Goal: Task Accomplishment & Management: Manage account settings

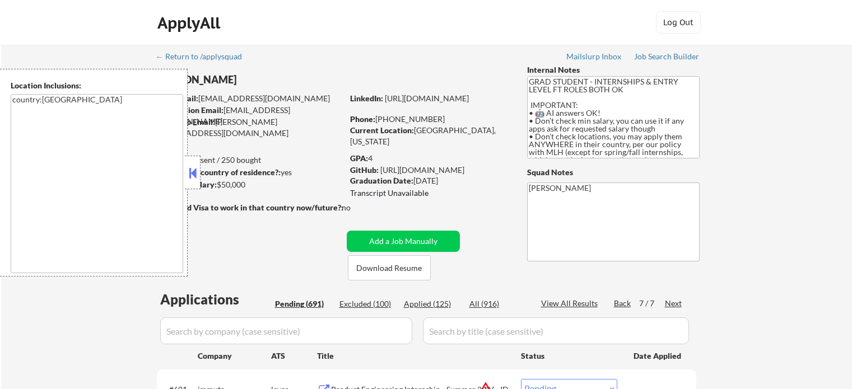
select select ""pending""
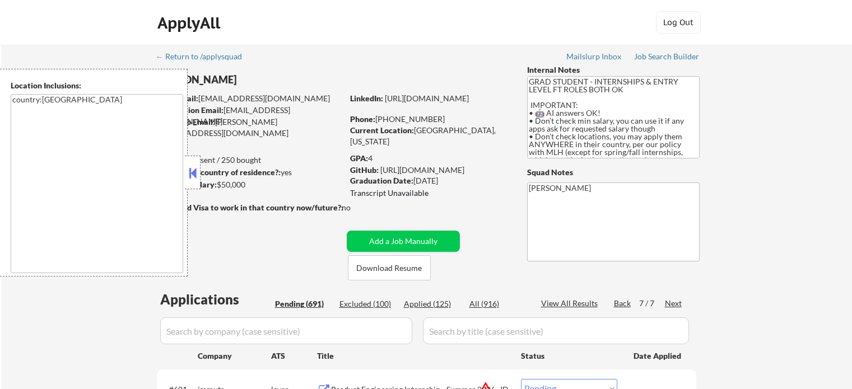
select select ""pending""
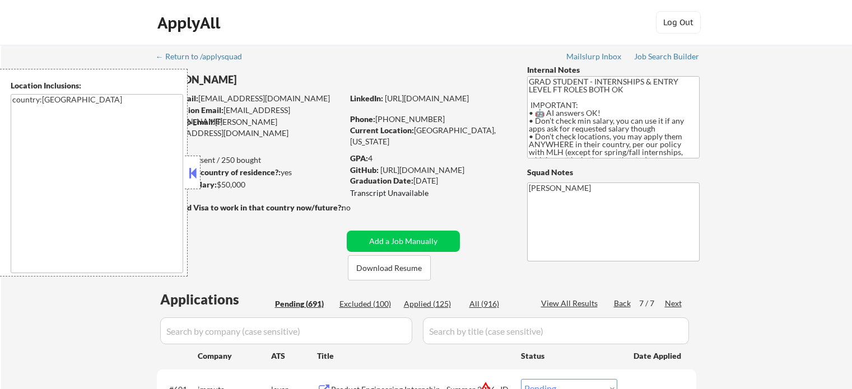
select select ""pending""
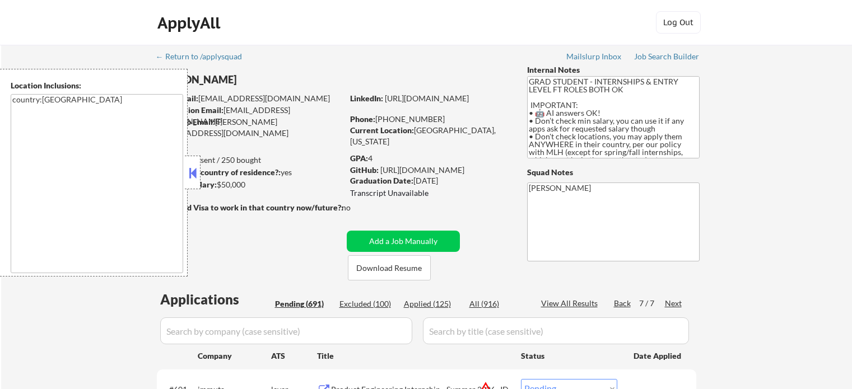
select select ""pending""
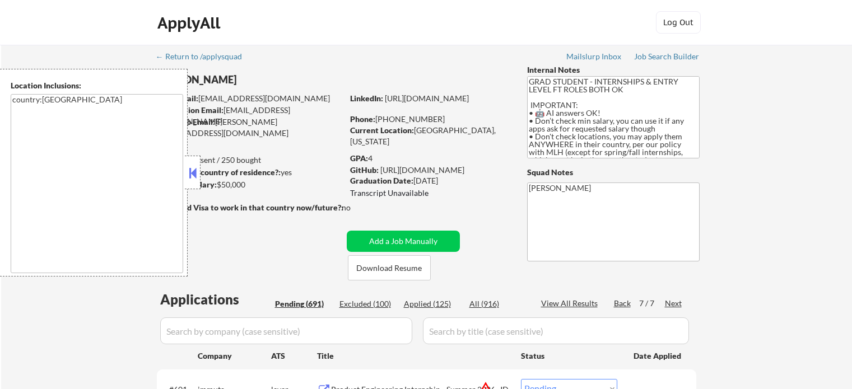
select select ""pending""
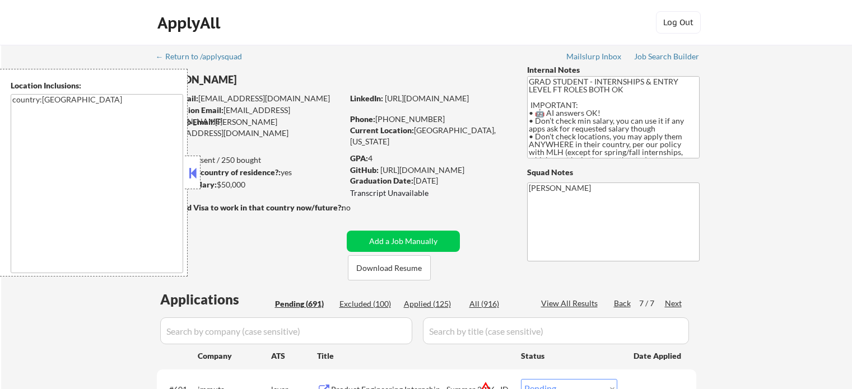
select select ""pending""
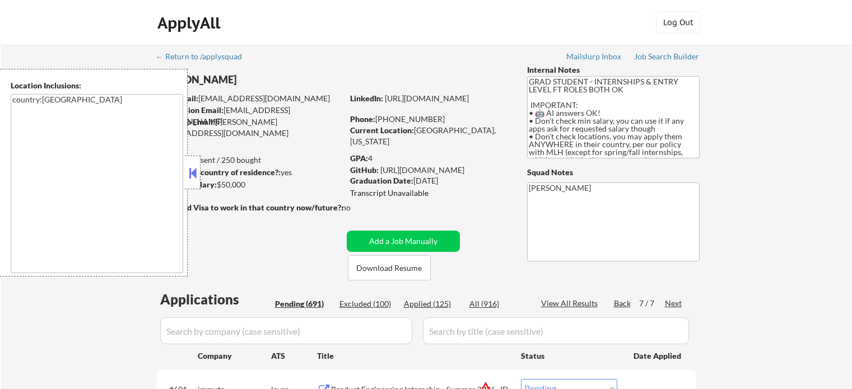
select select ""pending""
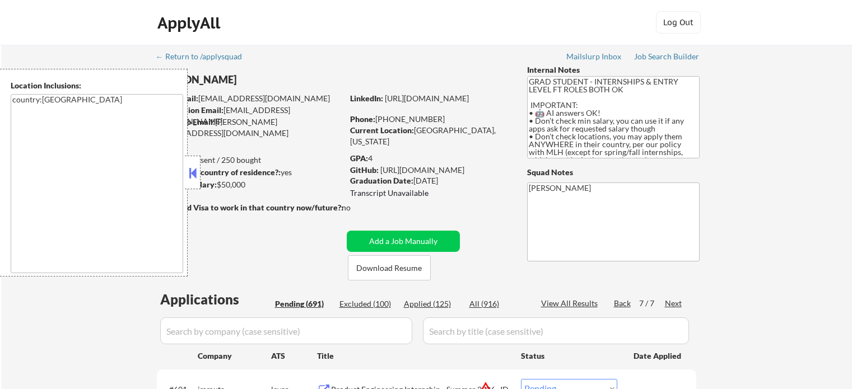
select select ""pending""
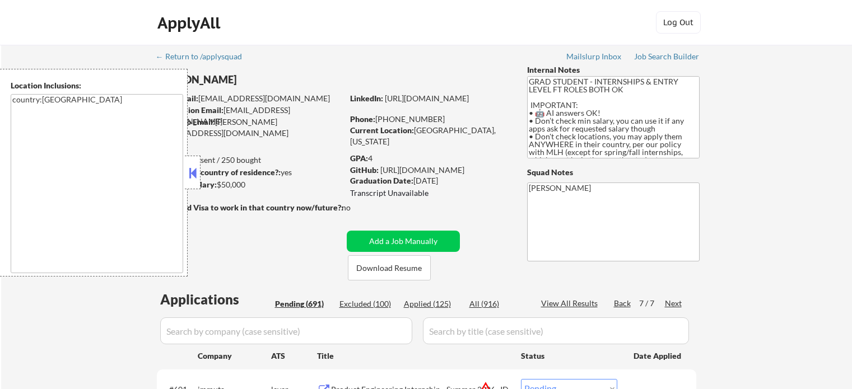
select select ""pending""
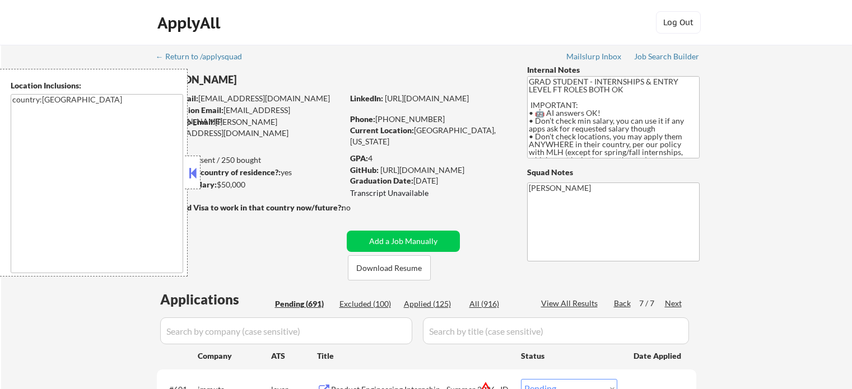
select select ""pending""
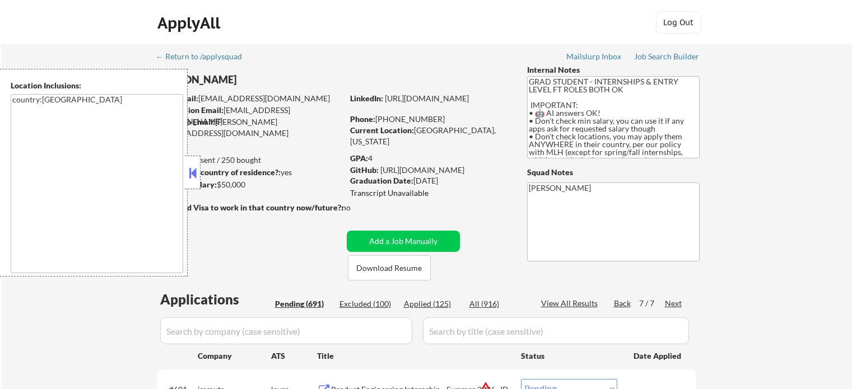
select select ""pending""
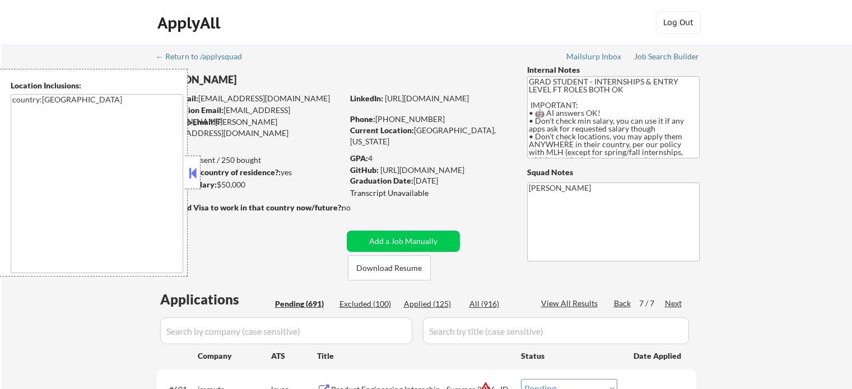
select select ""pending""
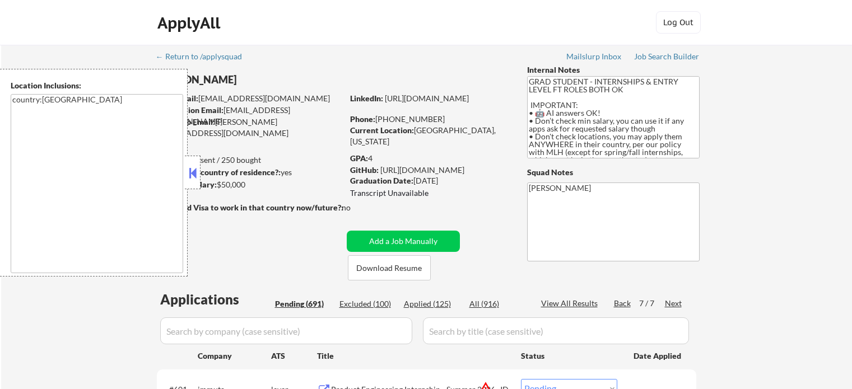
select select ""pending""
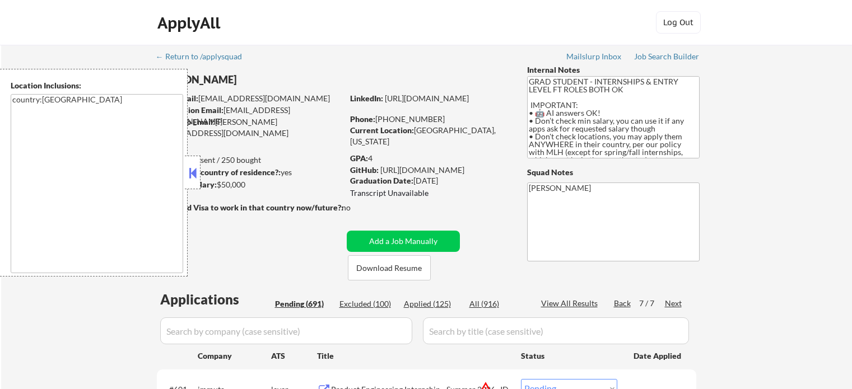
select select ""pending""
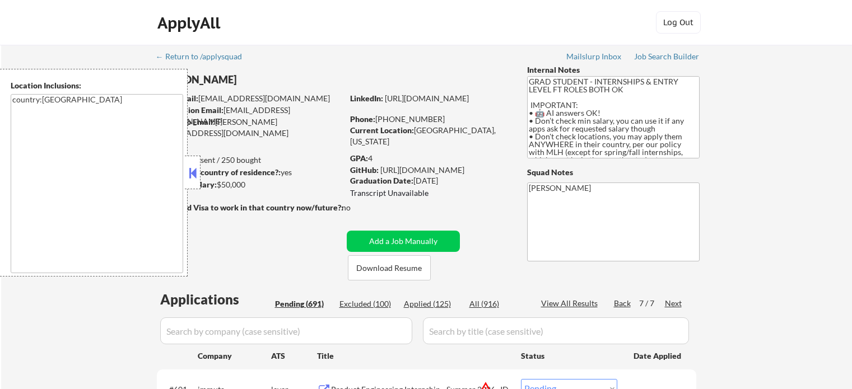
select select ""pending""
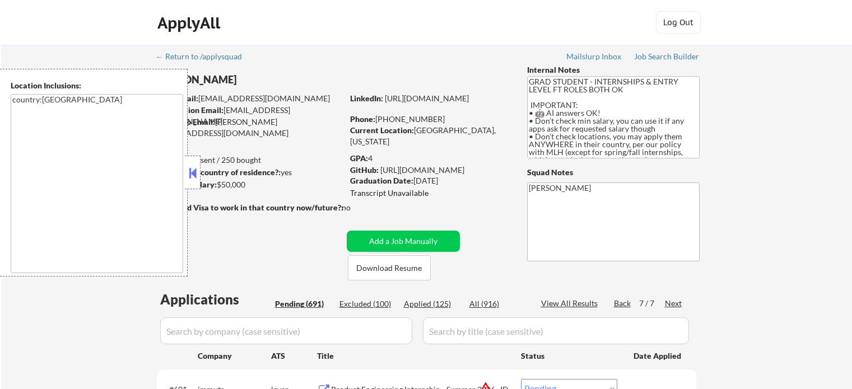
select select ""pending""
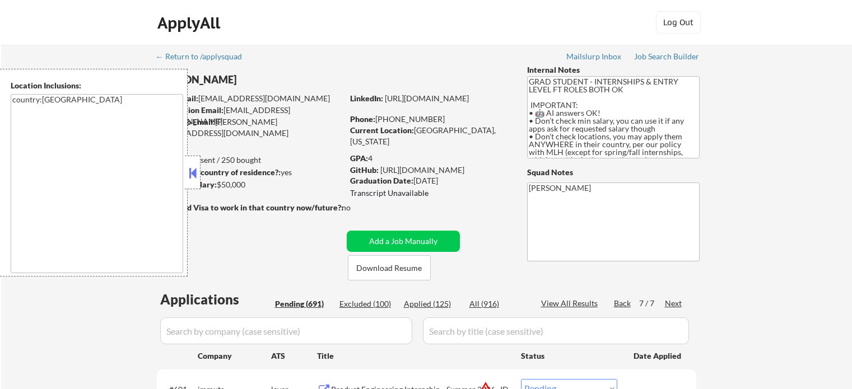
select select ""pending""
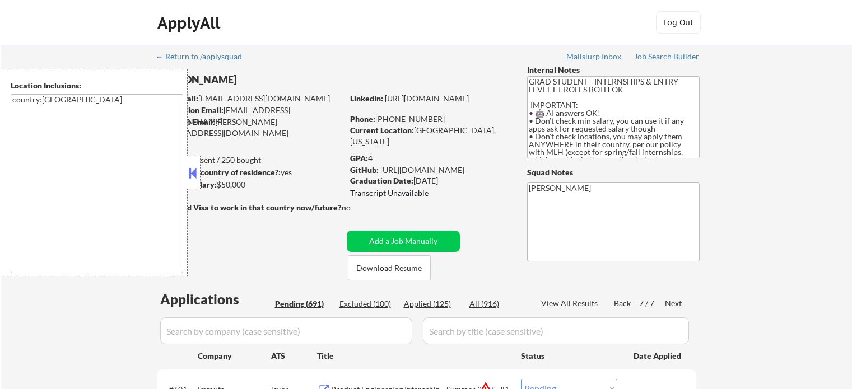
select select ""pending""
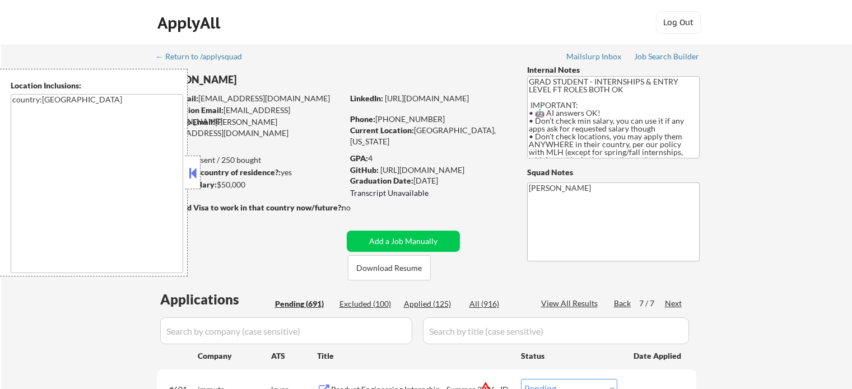
select select ""pending""
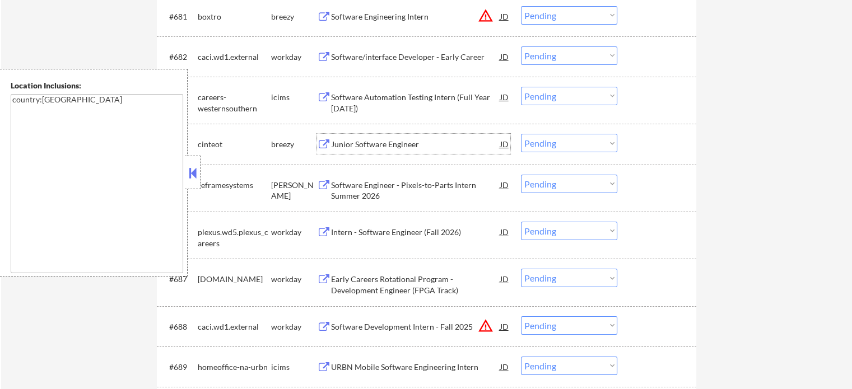
click at [368, 146] on div "Junior Software Engineer" at bounding box center [415, 144] width 169 height 11
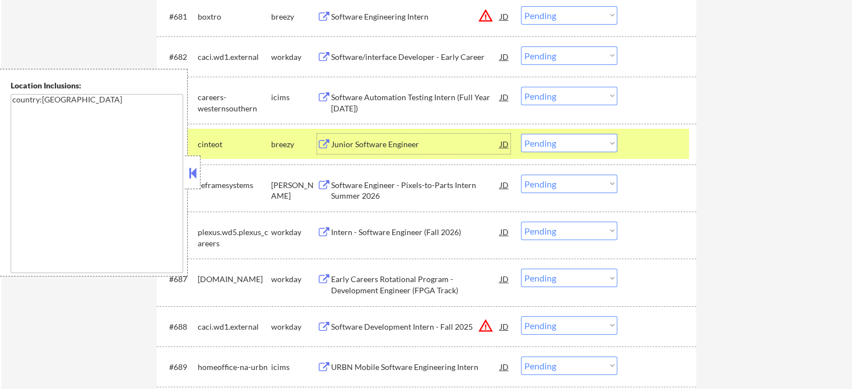
click at [571, 150] on select "Choose an option... Pending Applied Excluded (Questions) Excluded (Expired) Exc…" at bounding box center [569, 143] width 96 height 18
click at [521, 134] on select "Choose an option... Pending Applied Excluded (Questions) Excluded (Expired) Exc…" at bounding box center [569, 143] width 96 height 18
click at [646, 147] on div at bounding box center [657, 144] width 49 height 20
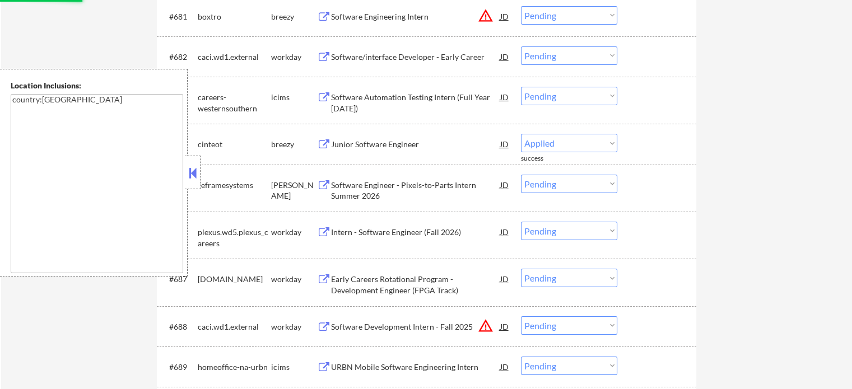
select select ""pending""
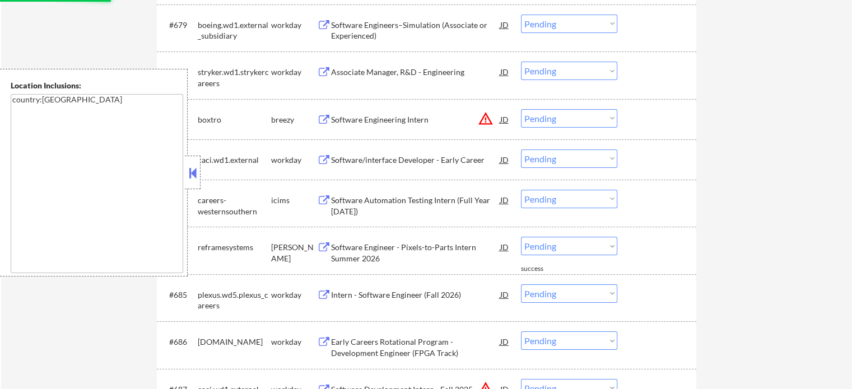
scroll to position [3778, 0]
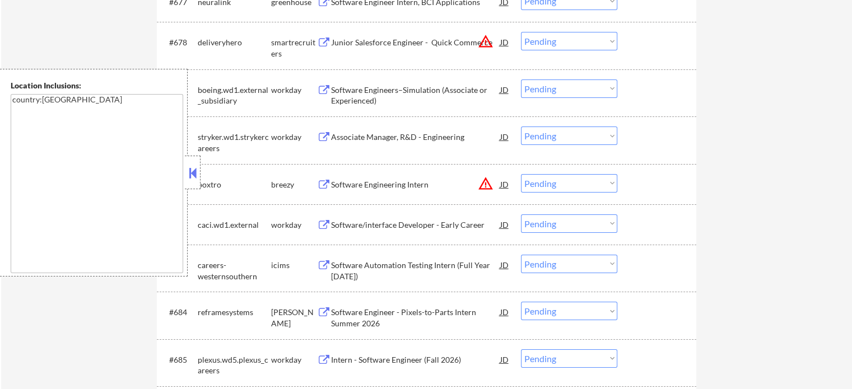
click at [403, 183] on div "Software Engineering Intern" at bounding box center [415, 184] width 169 height 11
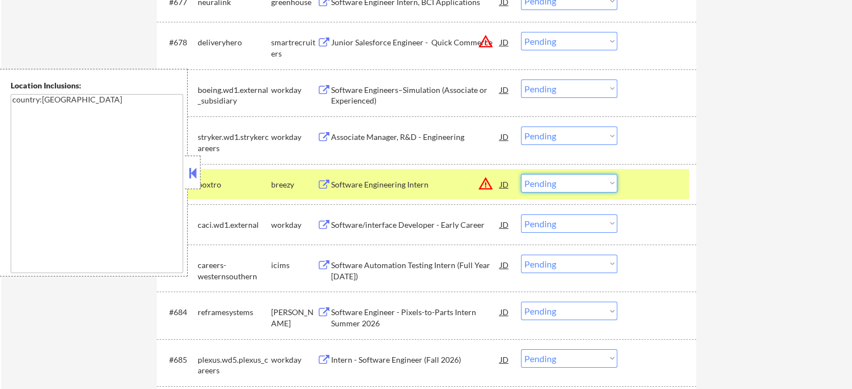
click at [576, 183] on select "Choose an option... Pending Applied Excluded (Questions) Excluded (Expired) Exc…" at bounding box center [569, 183] width 96 height 18
click at [521, 174] on select "Choose an option... Pending Applied Excluded (Questions) Excluded (Expired) Exc…" at bounding box center [569, 183] width 96 height 18
click at [665, 184] on div at bounding box center [657, 184] width 49 height 20
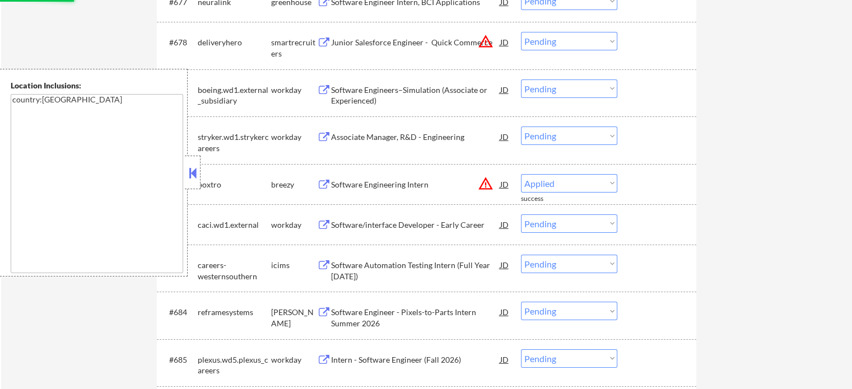
select select ""pending""
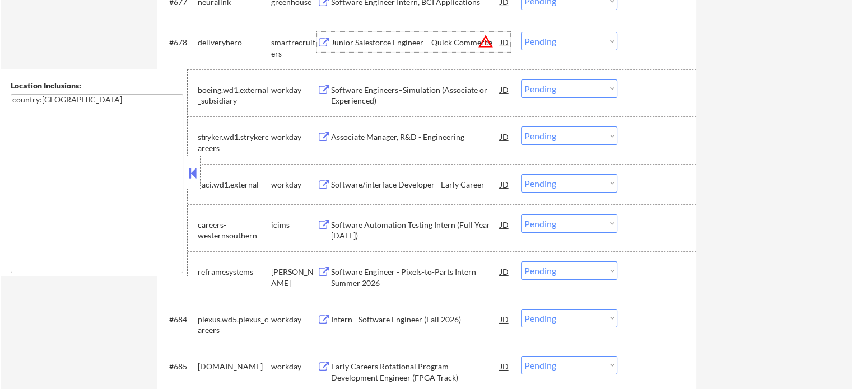
click at [332, 42] on div "Junior Salesforce Engineer - Quick Commerce" at bounding box center [415, 42] width 169 height 11
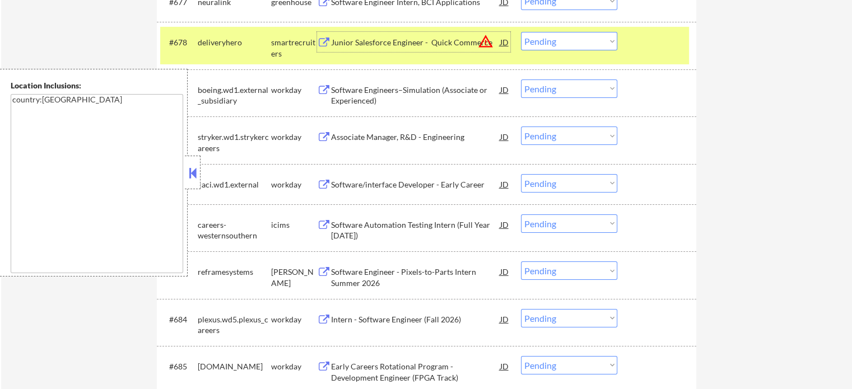
click at [575, 39] on select "Choose an option... Pending Applied Excluded (Questions) Excluded (Expired) Exc…" at bounding box center [569, 41] width 96 height 18
click at [521, 32] on select "Choose an option... Pending Applied Excluded (Questions) Excluded (Expired) Exc…" at bounding box center [569, 41] width 96 height 18
click at [649, 49] on div at bounding box center [657, 42] width 49 height 20
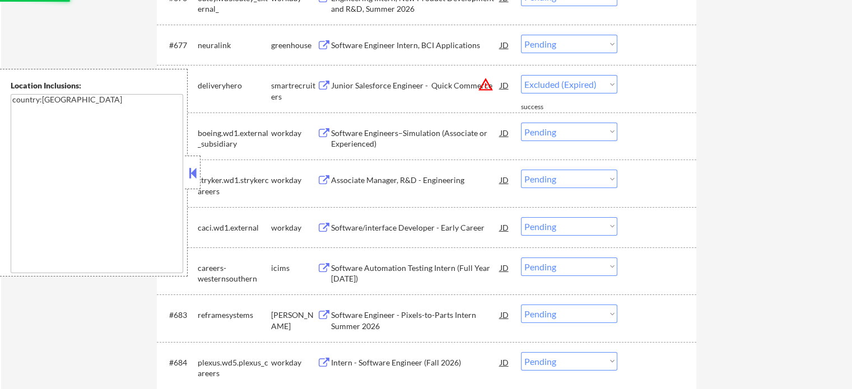
scroll to position [3666, 0]
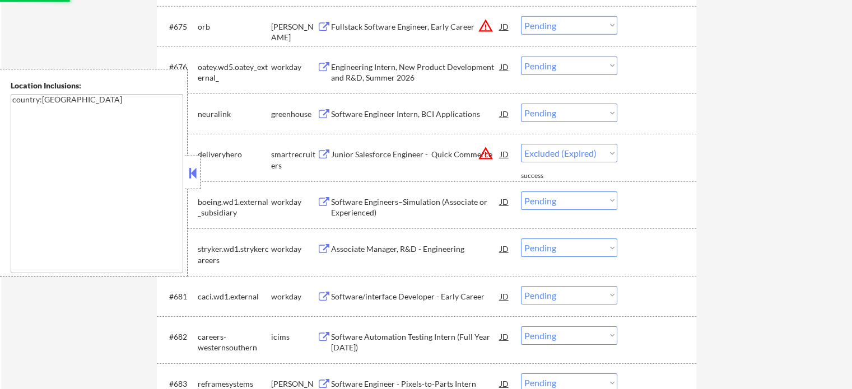
select select ""pending""
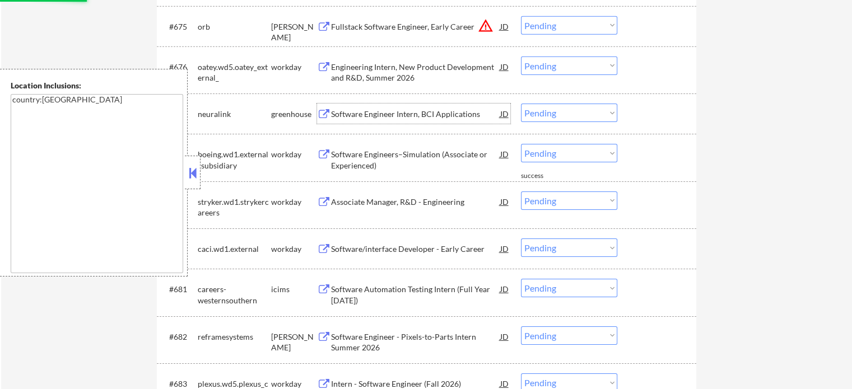
click at [406, 109] on div "Software Engineer Intern, BCI Applications" at bounding box center [415, 114] width 169 height 11
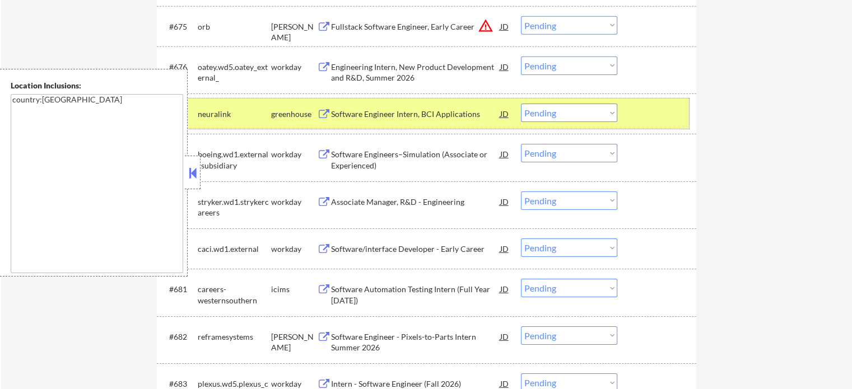
click at [637, 114] on div at bounding box center [657, 114] width 49 height 20
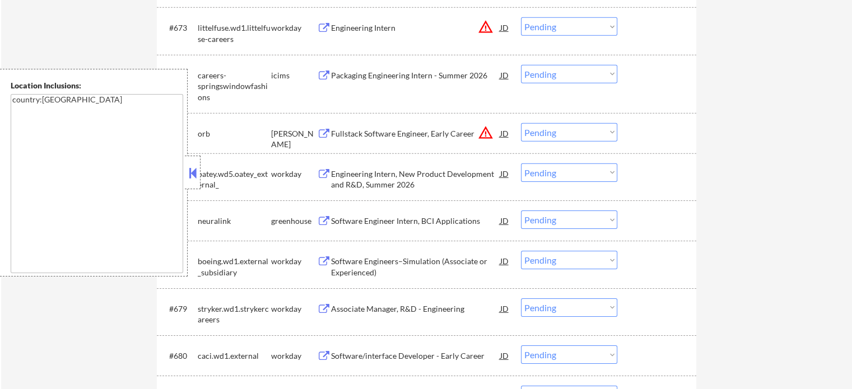
scroll to position [3554, 0]
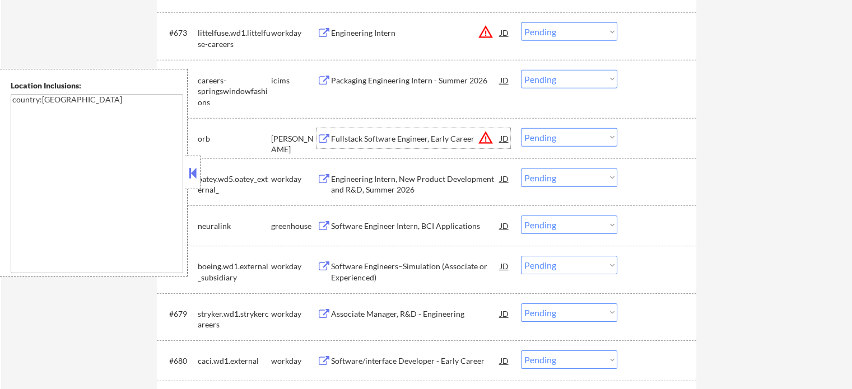
click at [378, 135] on div "Fullstack Software Engineer, Early Career" at bounding box center [415, 138] width 169 height 11
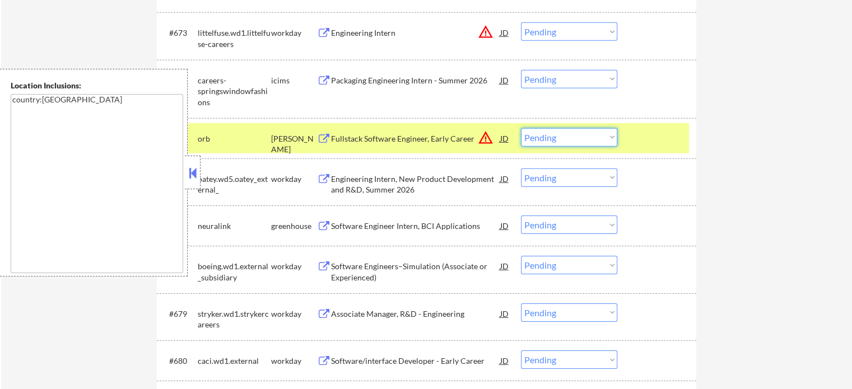
click at [535, 139] on select "Choose an option... Pending Applied Excluded (Questions) Excluded (Expired) Exc…" at bounding box center [569, 137] width 96 height 18
click at [521, 128] on select "Choose an option... Pending Applied Excluded (Questions) Excluded (Expired) Exc…" at bounding box center [569, 137] width 96 height 18
click at [653, 144] on div at bounding box center [657, 138] width 49 height 20
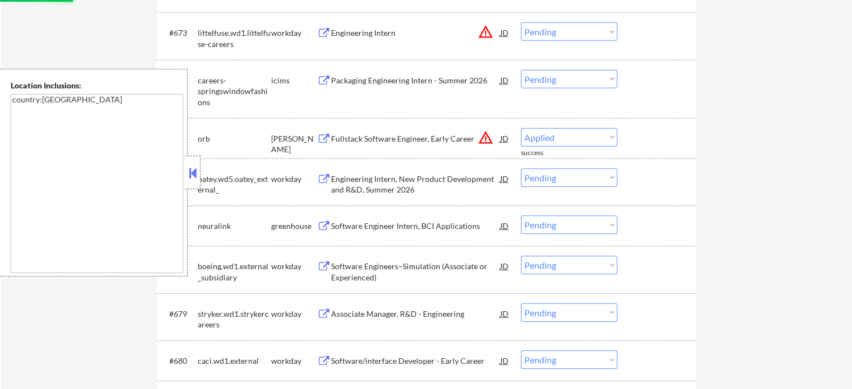
select select ""pending""
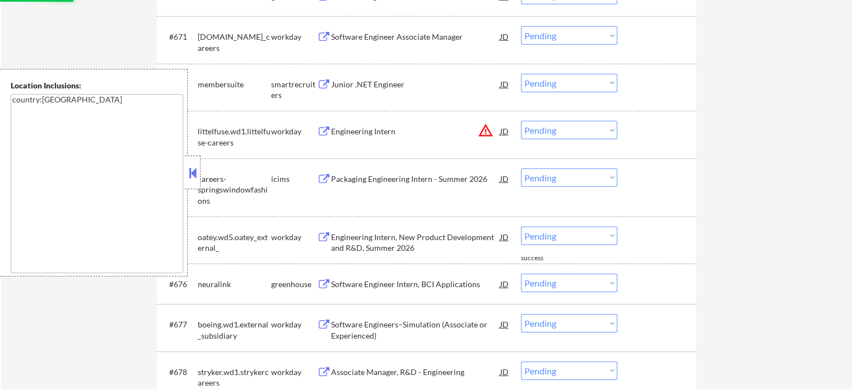
scroll to position [3442, 0]
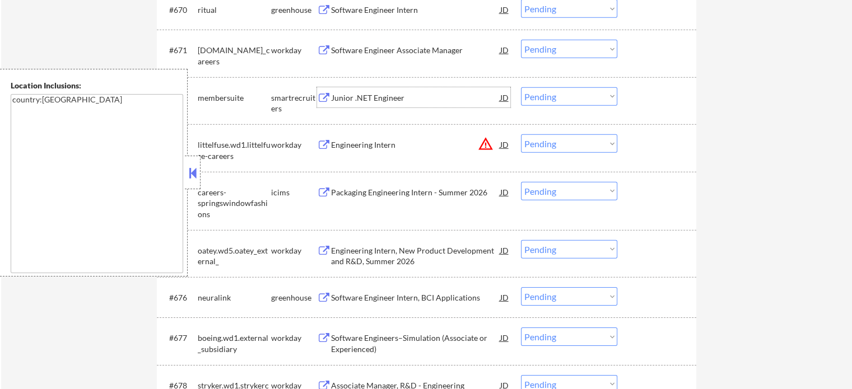
click at [369, 101] on div "Junior .NET Engineer" at bounding box center [415, 97] width 169 height 11
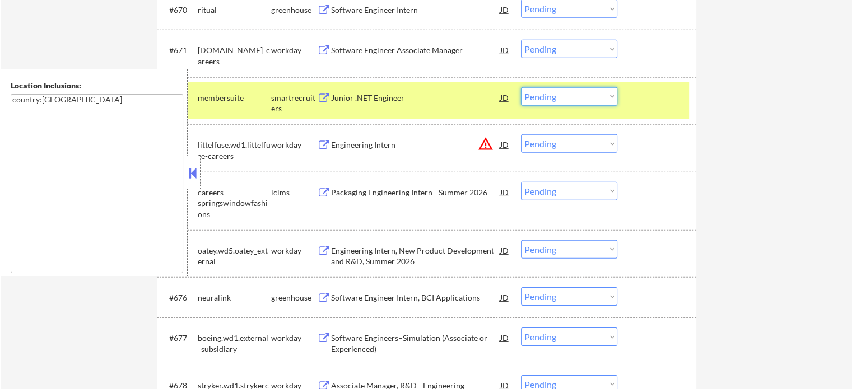
click at [535, 95] on select "Choose an option... Pending Applied Excluded (Questions) Excluded (Expired) Exc…" at bounding box center [569, 96] width 96 height 18
click at [521, 87] on select "Choose an option... Pending Applied Excluded (Questions) Excluded (Expired) Exc…" at bounding box center [569, 96] width 96 height 18
click at [655, 100] on div at bounding box center [657, 97] width 49 height 20
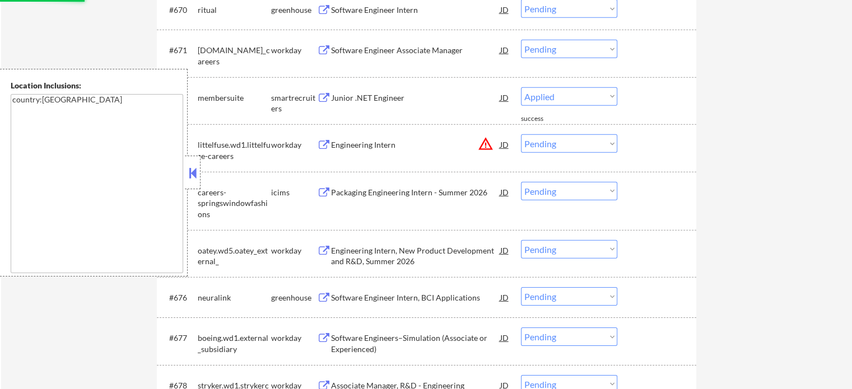
select select ""pending""
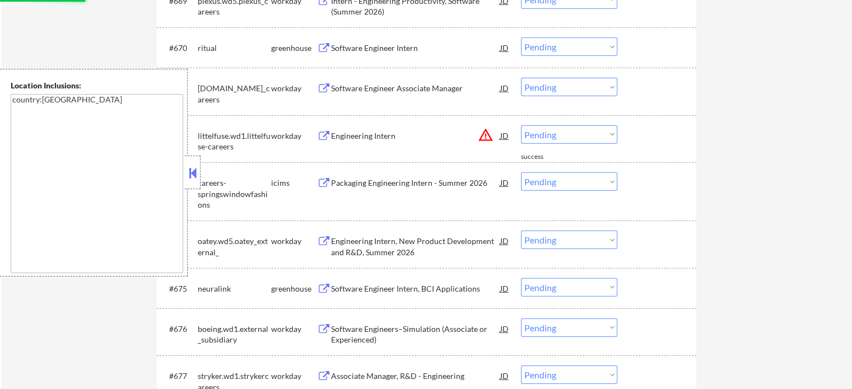
scroll to position [3386, 0]
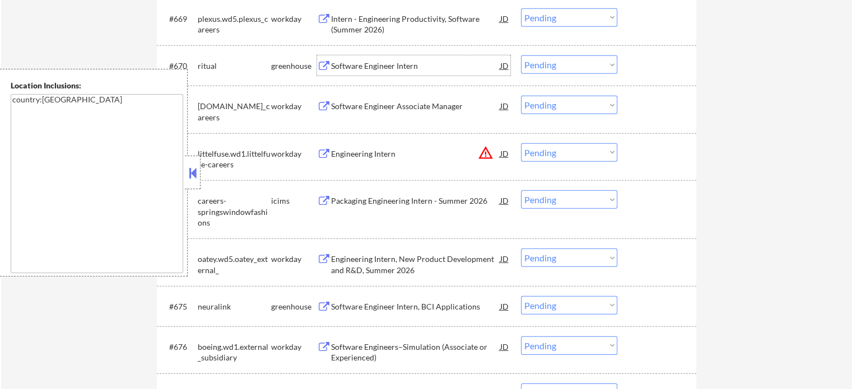
click at [383, 66] on div "Software Engineer Intern" at bounding box center [415, 65] width 169 height 11
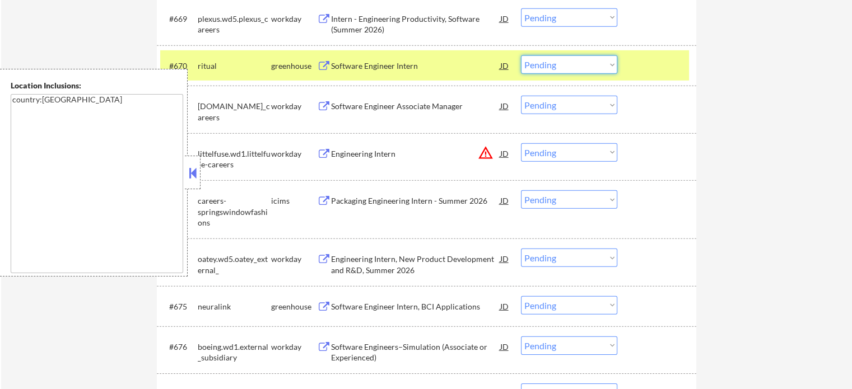
click at [557, 63] on select "Choose an option... Pending Applied Excluded (Questions) Excluded (Expired) Exc…" at bounding box center [569, 64] width 96 height 18
click at [521, 55] on select "Choose an option... Pending Applied Excluded (Questions) Excluded (Expired) Exc…" at bounding box center [569, 64] width 96 height 18
click at [642, 69] on div at bounding box center [657, 65] width 49 height 20
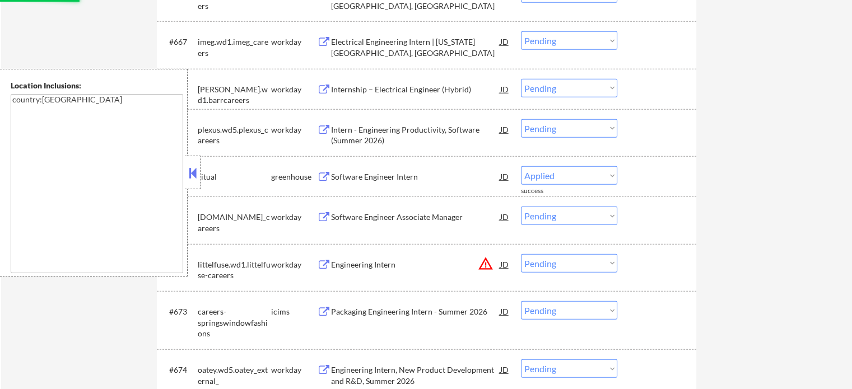
select select ""pending""
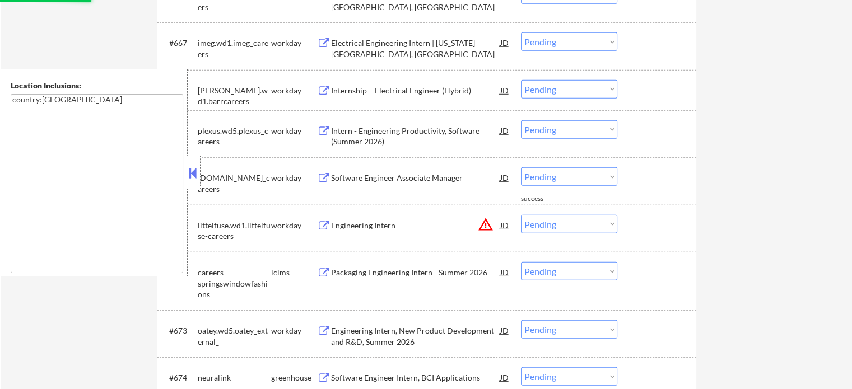
scroll to position [3162, 0]
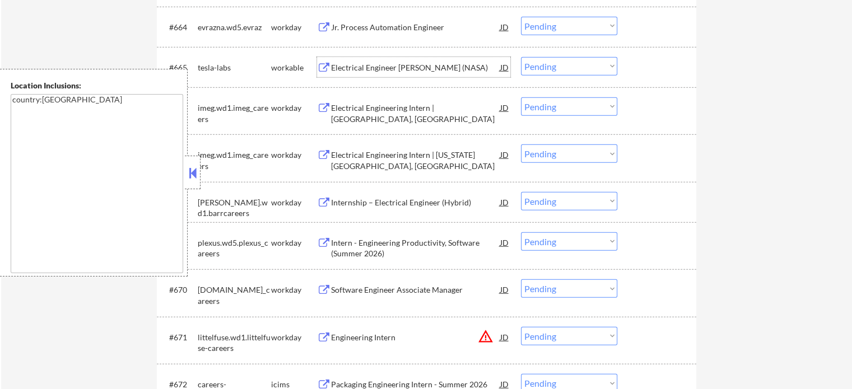
click at [378, 69] on div "Electrical Engineer [PERSON_NAME] (NASA)" at bounding box center [415, 67] width 169 height 11
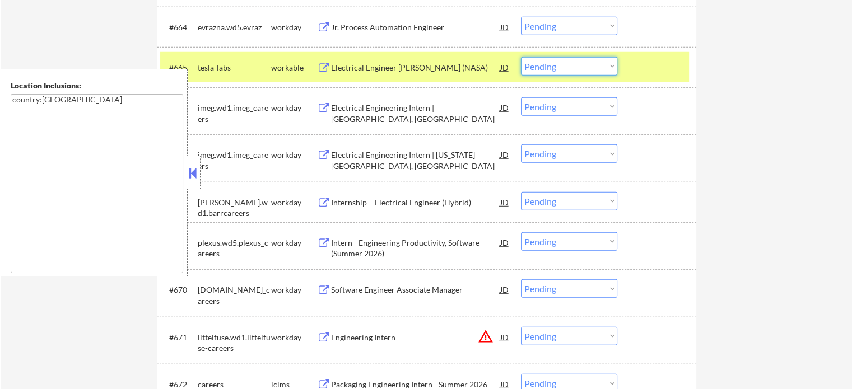
click at [556, 66] on select "Choose an option... Pending Applied Excluded (Questions) Excluded (Expired) Exc…" at bounding box center [569, 66] width 96 height 18
click at [521, 57] on select "Choose an option... Pending Applied Excluded (Questions) Excluded (Expired) Exc…" at bounding box center [569, 66] width 96 height 18
click at [642, 62] on div at bounding box center [657, 67] width 49 height 20
select select ""pending""
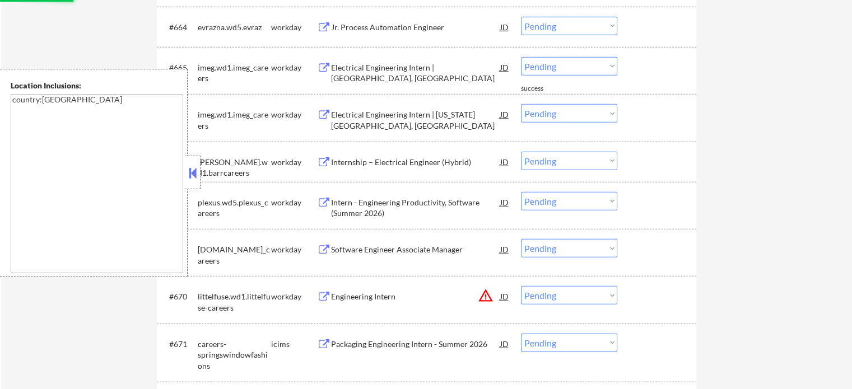
scroll to position [3050, 0]
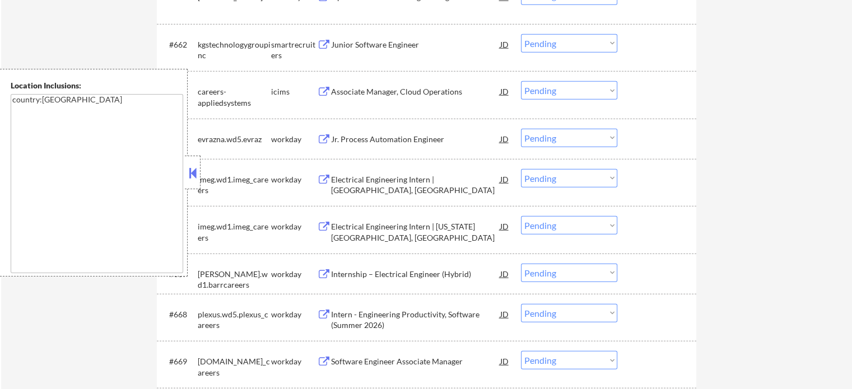
click at [367, 43] on div "Junior Software Engineer" at bounding box center [415, 44] width 169 height 11
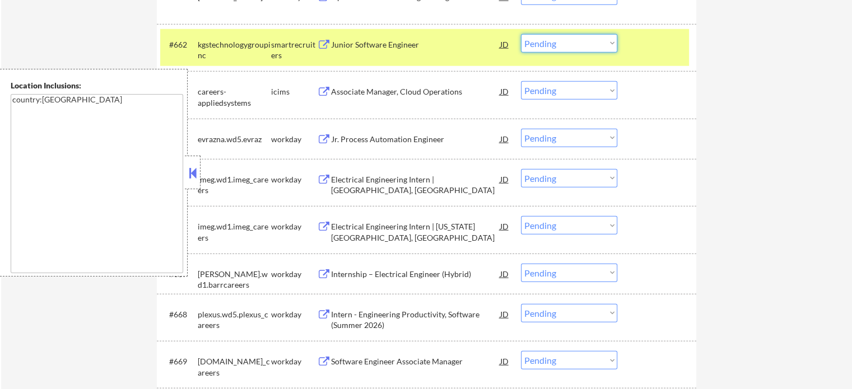
click at [551, 41] on select "Choose an option... Pending Applied Excluded (Questions) Excluded (Expired) Exc…" at bounding box center [569, 43] width 96 height 18
click at [521, 34] on select "Choose an option... Pending Applied Excluded (Questions) Excluded (Expired) Exc…" at bounding box center [569, 43] width 96 height 18
click at [657, 52] on div at bounding box center [657, 44] width 49 height 20
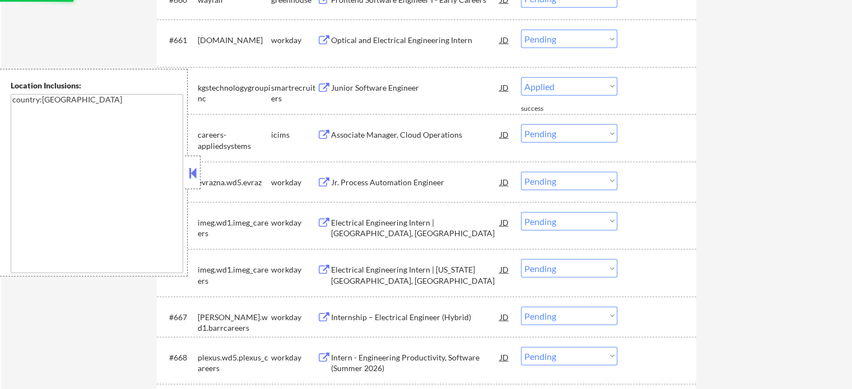
select select ""pending""
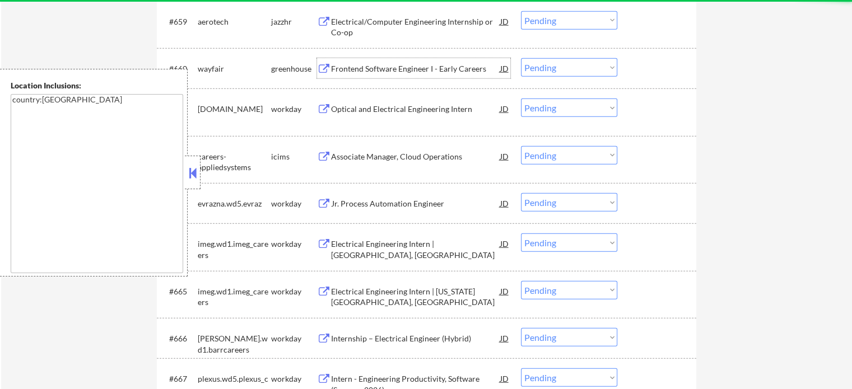
click at [388, 71] on div "Frontend Software Engineer I - Early Careers" at bounding box center [415, 68] width 169 height 11
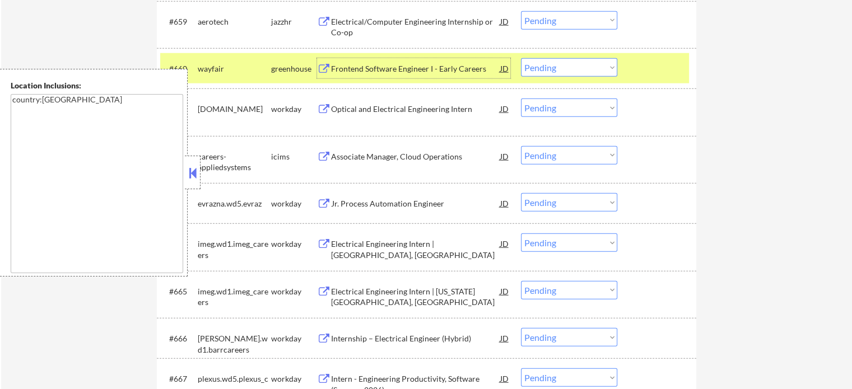
click at [550, 73] on select "Choose an option... Pending Applied Excluded (Questions) Excluded (Expired) Exc…" at bounding box center [569, 67] width 96 height 18
click at [521, 58] on select "Choose an option... Pending Applied Excluded (Questions) Excluded (Expired) Exc…" at bounding box center [569, 67] width 96 height 18
click at [645, 58] on div at bounding box center [657, 68] width 49 height 20
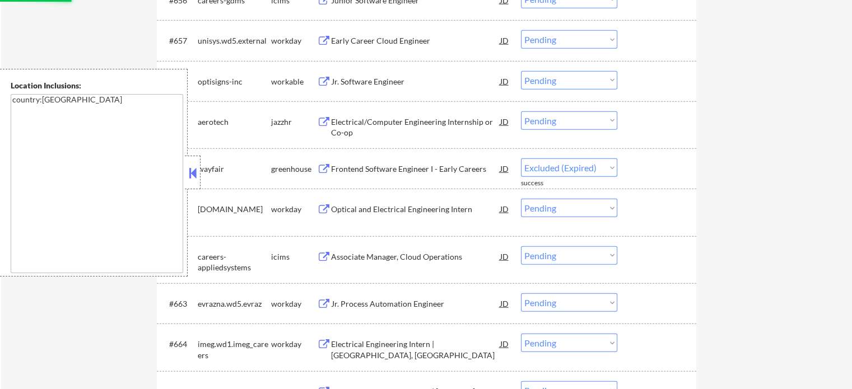
scroll to position [2826, 0]
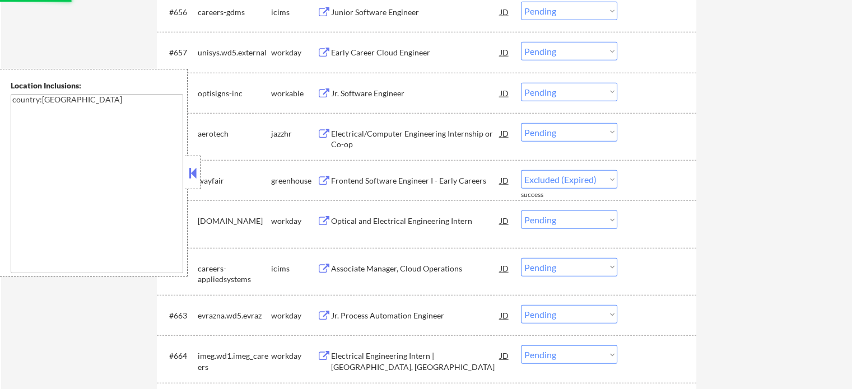
select select ""pending""
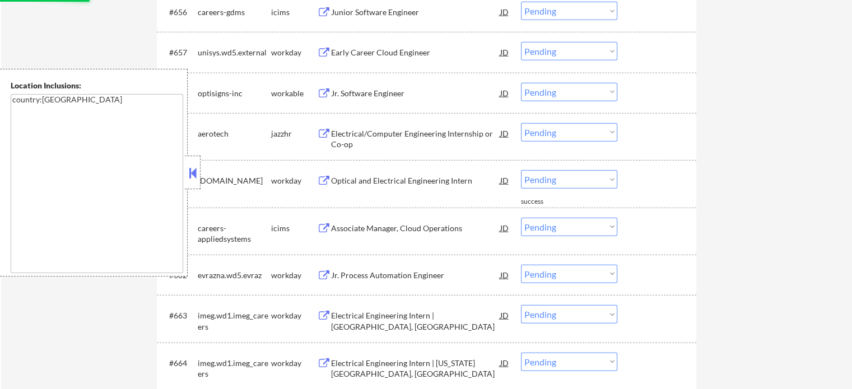
click at [371, 93] on div "Jr. Software Engineer" at bounding box center [415, 93] width 169 height 11
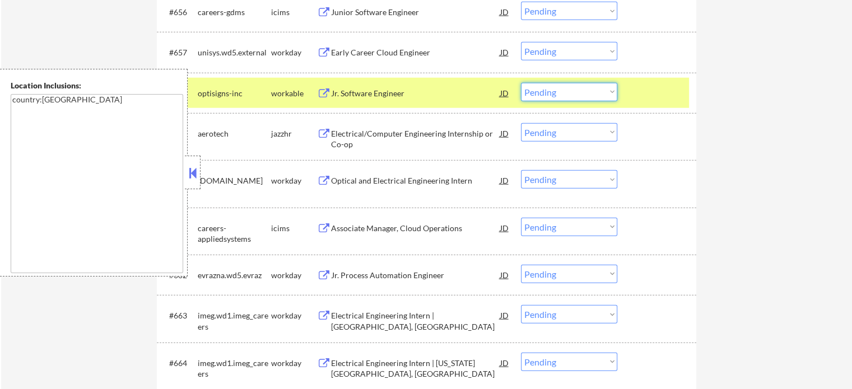
click at [534, 92] on select "Choose an option... Pending Applied Excluded (Questions) Excluded (Expired) Exc…" at bounding box center [569, 92] width 96 height 18
click at [521, 83] on select "Choose an option... Pending Applied Excluded (Questions) Excluded (Expired) Exc…" at bounding box center [569, 92] width 96 height 18
click at [645, 89] on div at bounding box center [657, 93] width 49 height 20
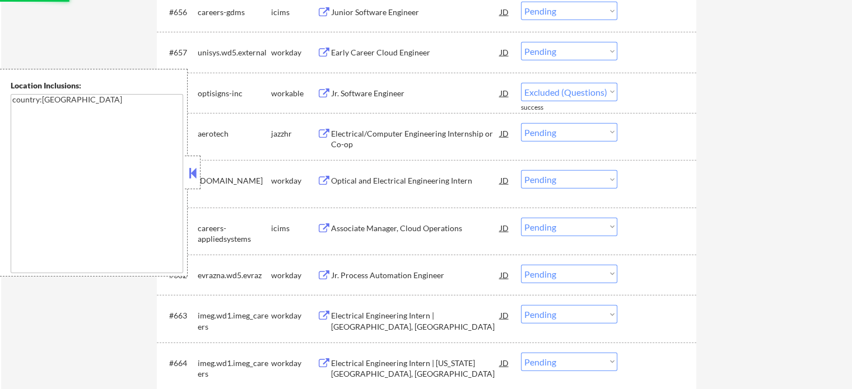
select select ""pending""
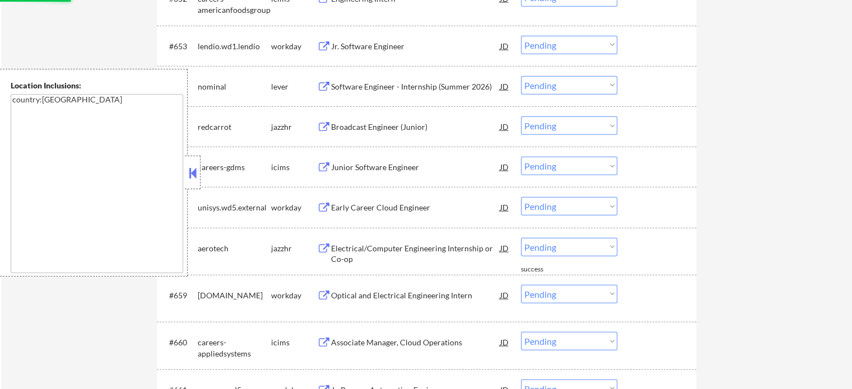
scroll to position [2658, 0]
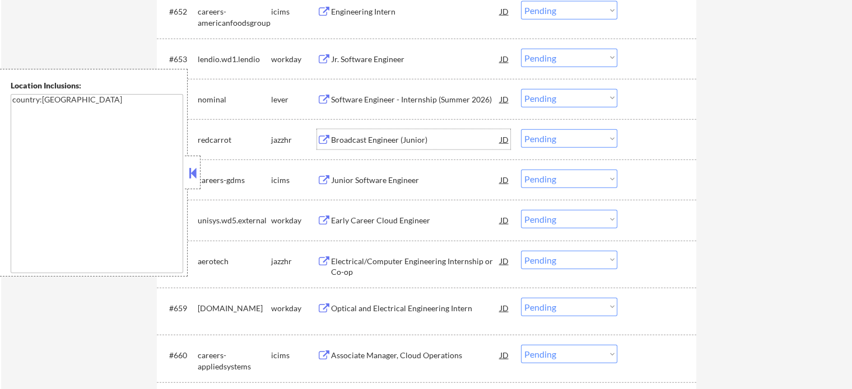
click at [367, 141] on div "Broadcast Engineer (Junior)" at bounding box center [415, 139] width 169 height 11
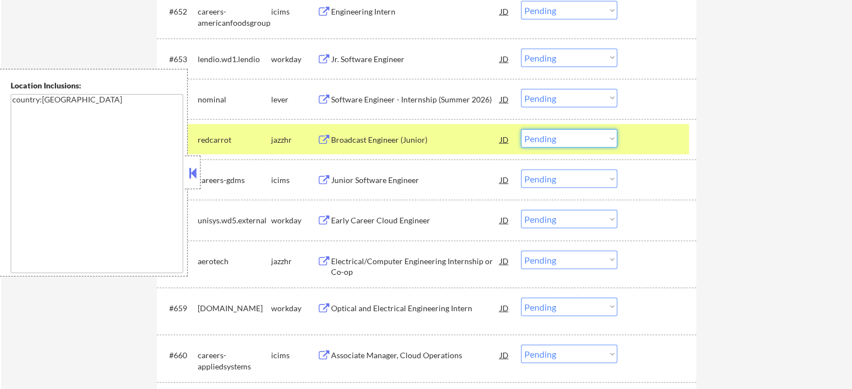
click at [572, 137] on select "Choose an option... Pending Applied Excluded (Questions) Excluded (Expired) Exc…" at bounding box center [569, 138] width 96 height 18
click at [521, 129] on select "Choose an option... Pending Applied Excluded (Questions) Excluded (Expired) Exc…" at bounding box center [569, 138] width 96 height 18
click at [645, 136] on div at bounding box center [657, 139] width 49 height 20
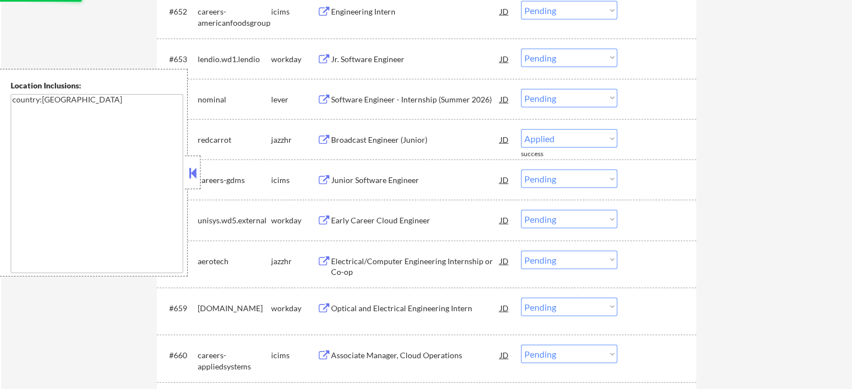
select select ""pending""
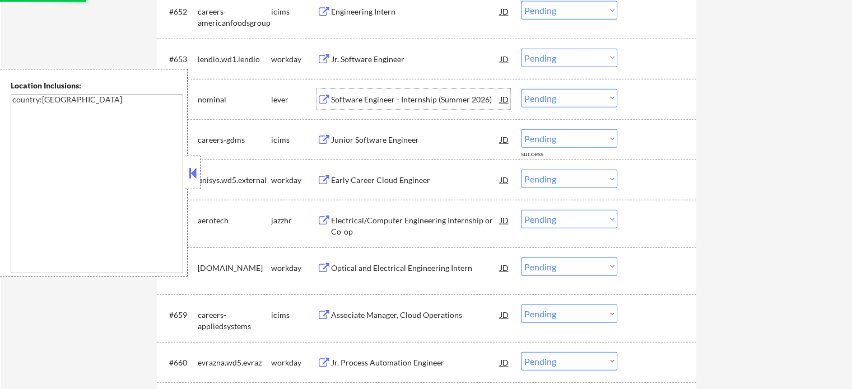
click at [397, 101] on div "Software Engineer - Internship (Summer 2026)" at bounding box center [415, 99] width 169 height 11
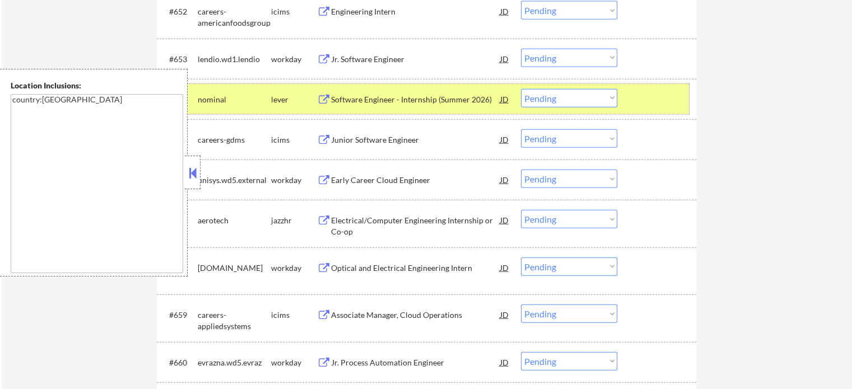
click at [651, 94] on div at bounding box center [657, 99] width 49 height 20
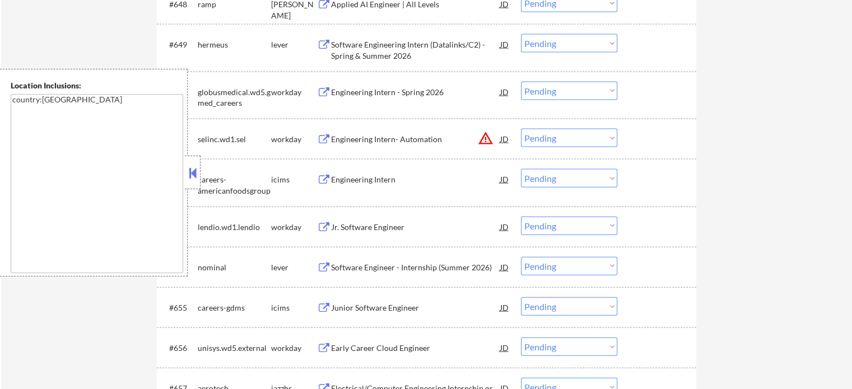
scroll to position [2434, 0]
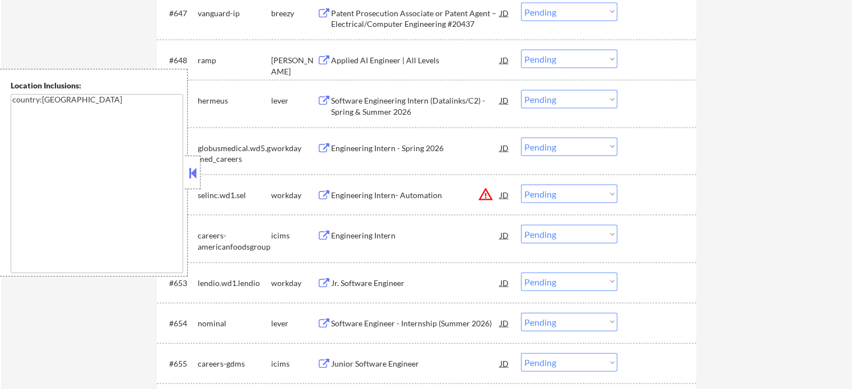
click at [384, 108] on div "Software Engineering Intern (Datalinks/C2) - Spring & Summer 2026" at bounding box center [415, 106] width 169 height 22
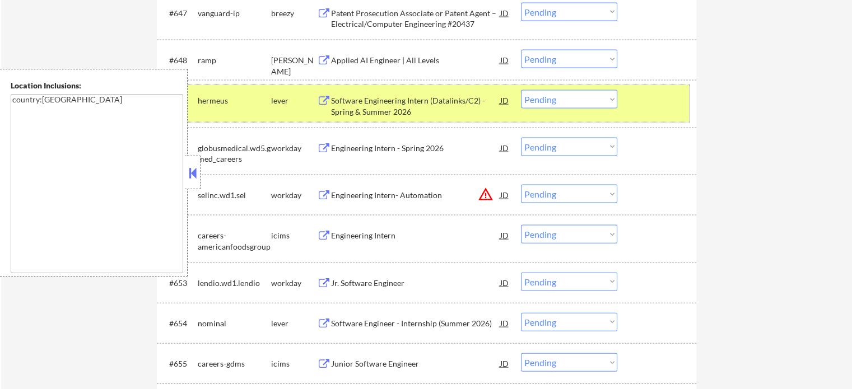
click at [658, 100] on div at bounding box center [657, 100] width 49 height 20
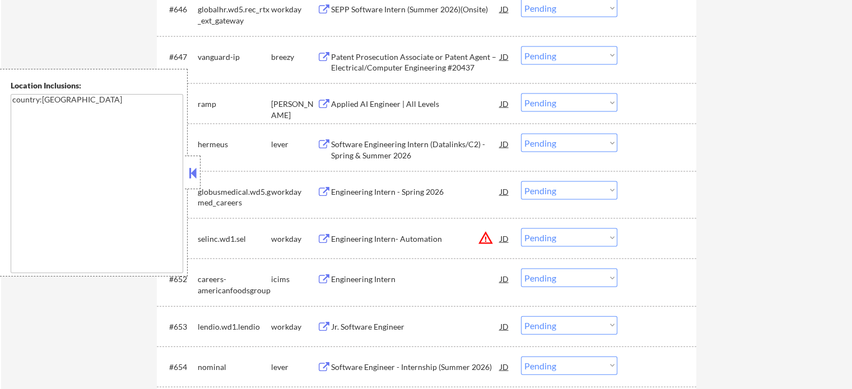
scroll to position [2322, 0]
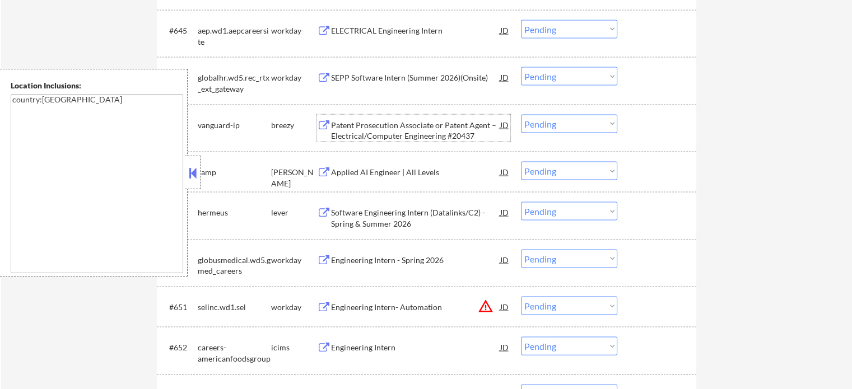
click at [405, 129] on div "Patent Prosecution Associate or Patent Agent – Electrical/Computer Engineering …" at bounding box center [415, 131] width 169 height 22
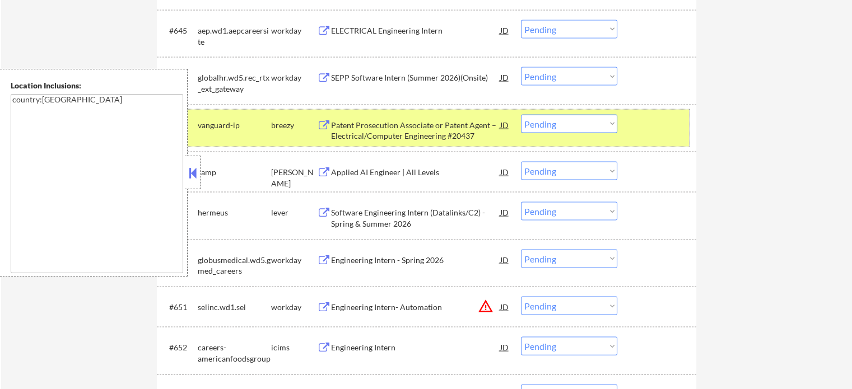
click at [654, 125] on div at bounding box center [657, 125] width 49 height 20
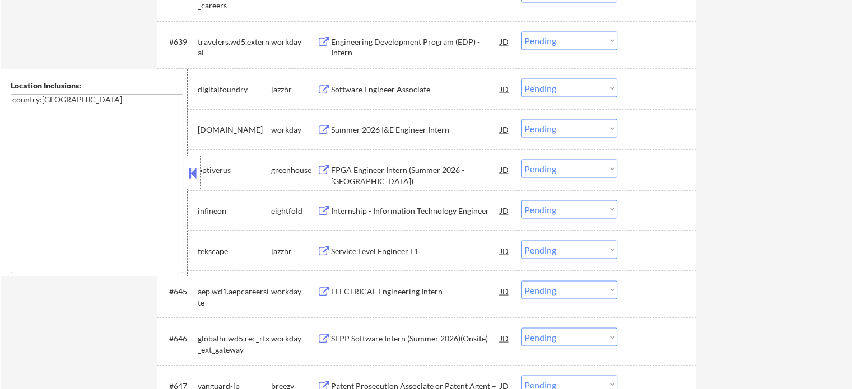
scroll to position [2042, 0]
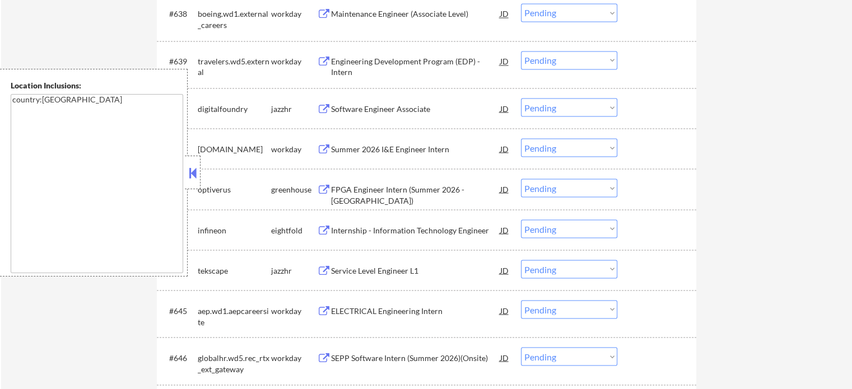
click at [363, 271] on div "Service Level Engineer L1" at bounding box center [415, 270] width 169 height 11
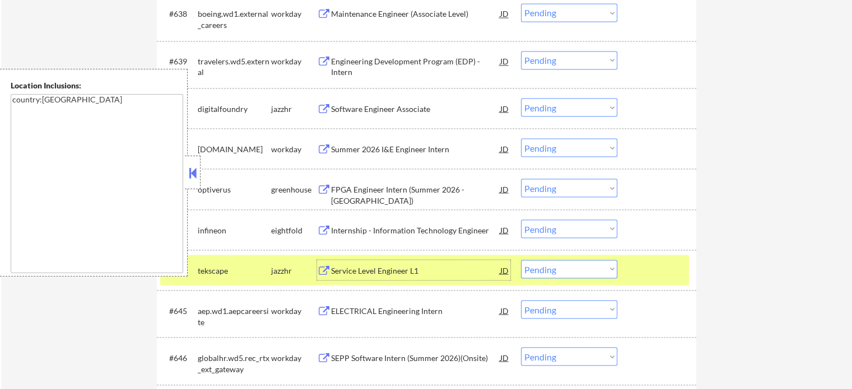
click at [555, 268] on select "Choose an option... Pending Applied Excluded (Questions) Excluded (Expired) Exc…" at bounding box center [569, 269] width 96 height 18
click at [521, 260] on select "Choose an option... Pending Applied Excluded (Questions) Excluded (Expired) Exc…" at bounding box center [569, 269] width 96 height 18
click at [640, 265] on div at bounding box center [657, 270] width 49 height 20
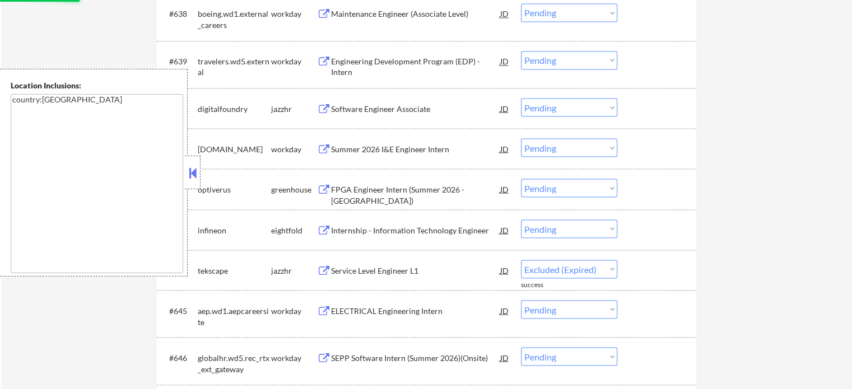
select select ""pending""
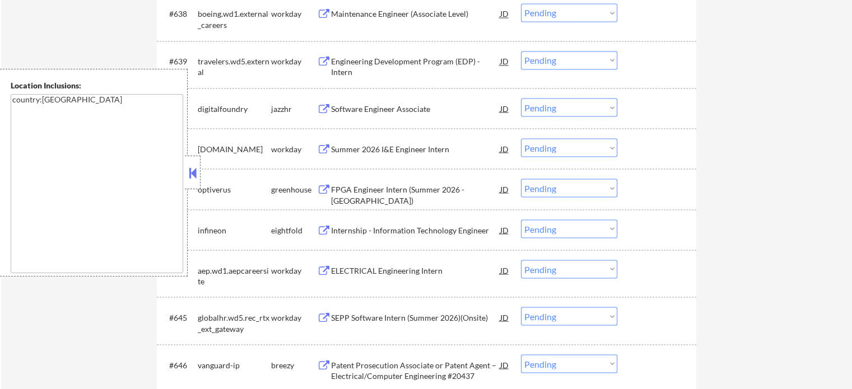
click at [423, 185] on div "FPGA Engineer Intern (Summer 2026 - [GEOGRAPHIC_DATA])" at bounding box center [415, 195] width 169 height 22
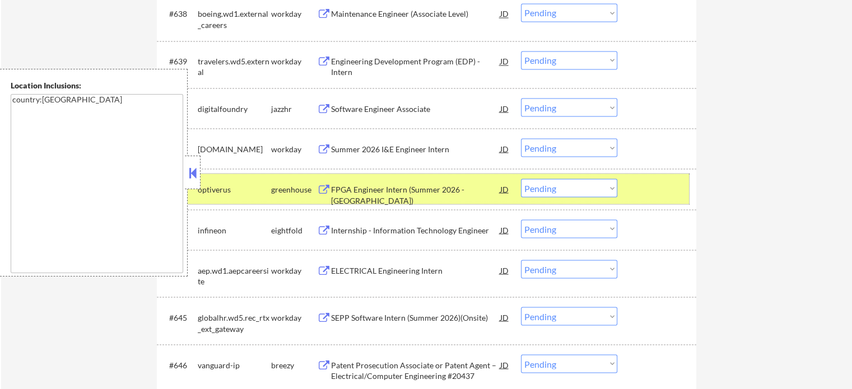
click at [660, 186] on div at bounding box center [657, 189] width 49 height 20
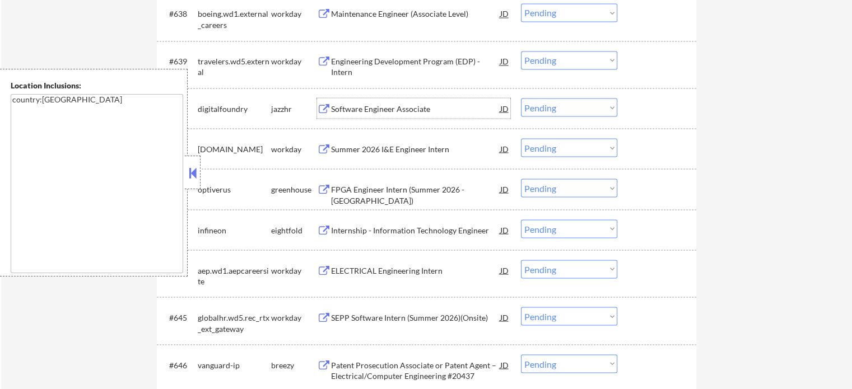
click at [398, 111] on div "Software Engineer Associate" at bounding box center [415, 108] width 169 height 11
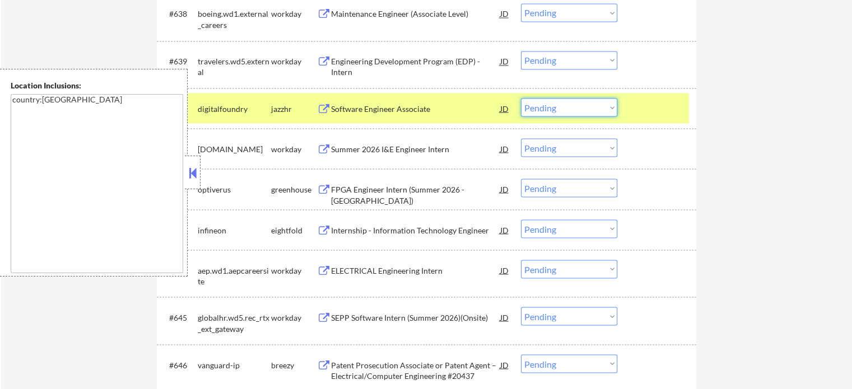
click at [569, 109] on select "Choose an option... Pending Applied Excluded (Questions) Excluded (Expired) Exc…" at bounding box center [569, 107] width 96 height 18
click at [521, 98] on select "Choose an option... Pending Applied Excluded (Questions) Excluded (Expired) Exc…" at bounding box center [569, 107] width 96 height 18
click at [658, 111] on div at bounding box center [657, 108] width 49 height 20
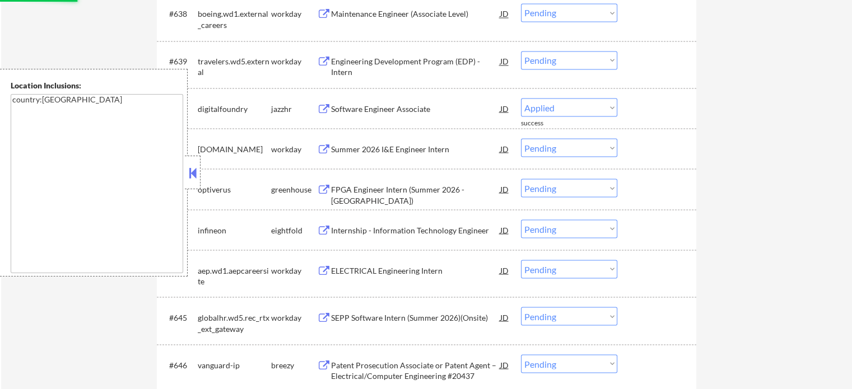
select select ""pending""
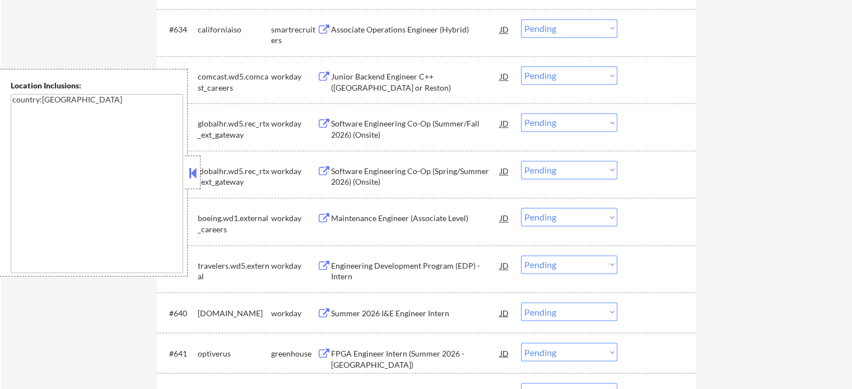
scroll to position [1818, 0]
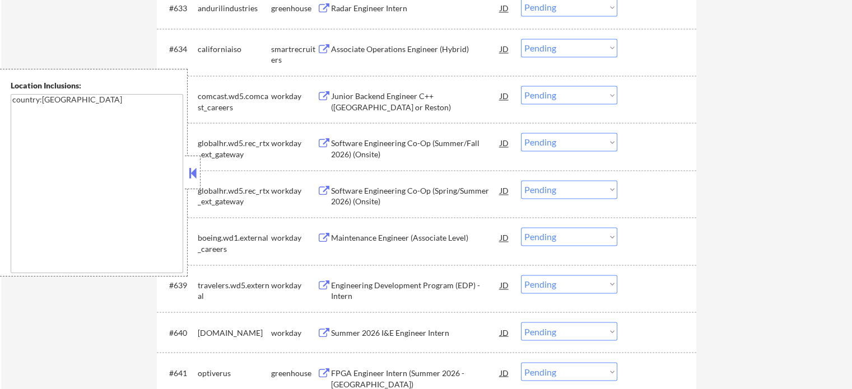
click at [390, 53] on div "Associate Operations Engineer (Hybrid)" at bounding box center [415, 49] width 169 height 11
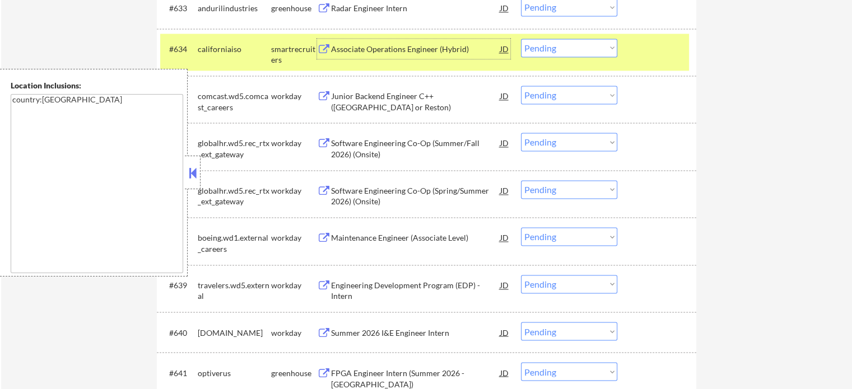
click at [573, 49] on select "Choose an option... Pending Applied Excluded (Questions) Excluded (Expired) Exc…" at bounding box center [569, 48] width 96 height 18
click at [521, 39] on select "Choose an option... Pending Applied Excluded (Questions) Excluded (Expired) Exc…" at bounding box center [569, 48] width 96 height 18
select select ""pending""
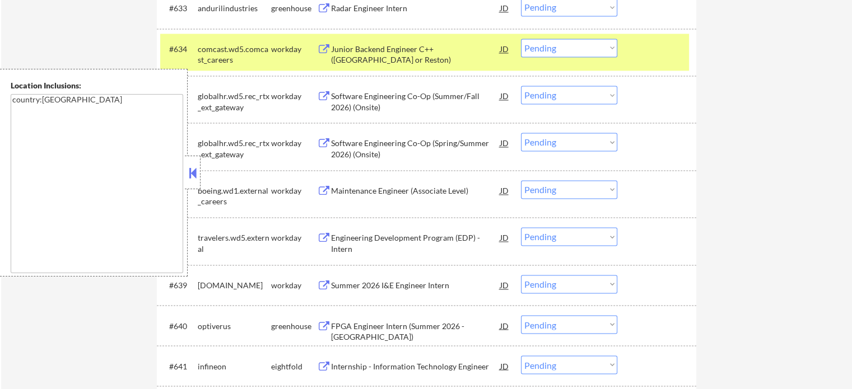
click at [642, 54] on div at bounding box center [657, 49] width 49 height 20
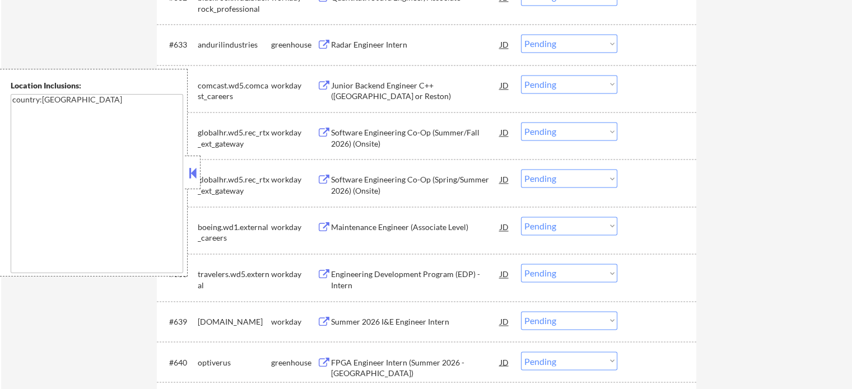
scroll to position [1762, 0]
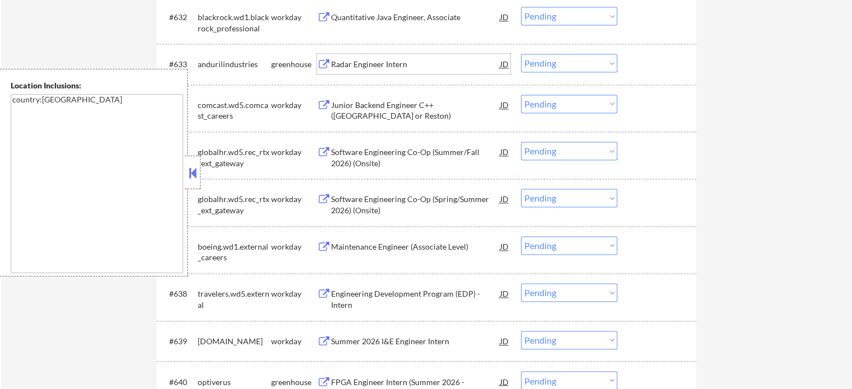
click at [394, 62] on div "Radar Engineer Intern" at bounding box center [415, 64] width 169 height 11
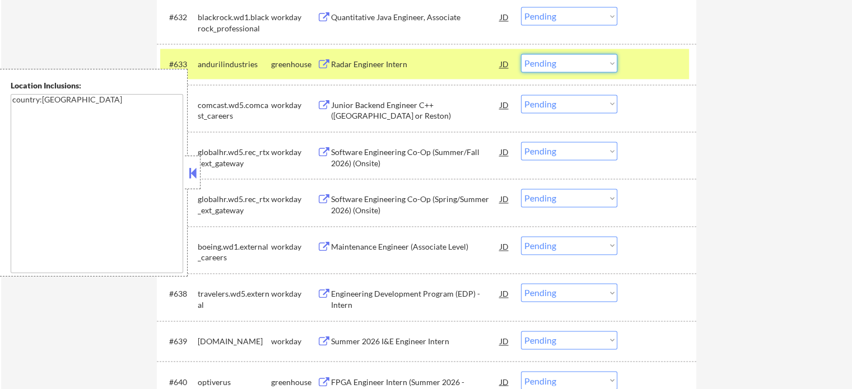
click at [560, 63] on select "Choose an option... Pending Applied Excluded (Questions) Excluded (Expired) Exc…" at bounding box center [569, 63] width 96 height 18
click at [521, 54] on select "Choose an option... Pending Applied Excluded (Questions) Excluded (Expired) Exc…" at bounding box center [569, 63] width 96 height 18
click at [642, 63] on div at bounding box center [657, 64] width 49 height 20
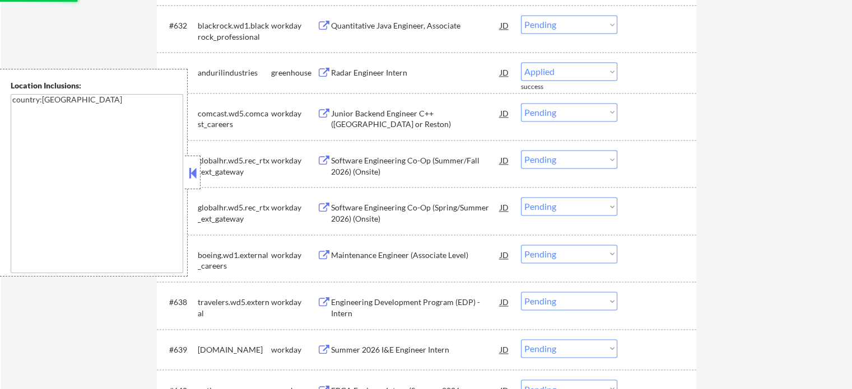
scroll to position [1650, 0]
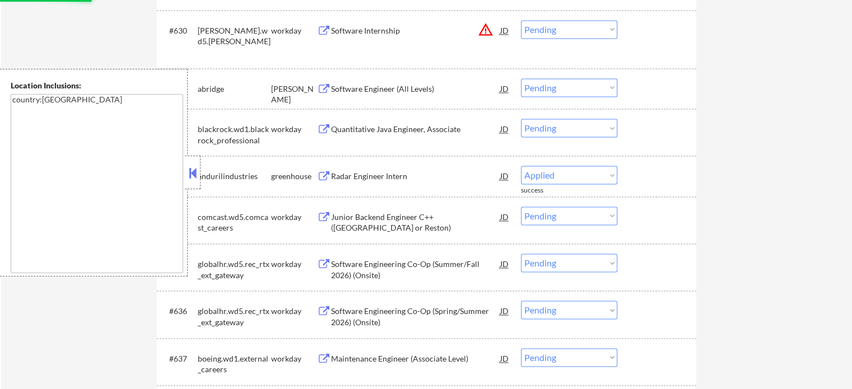
select select ""pending""
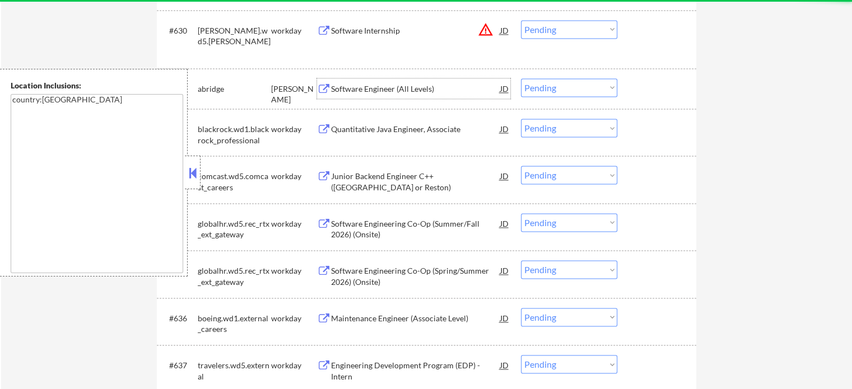
click at [376, 85] on div "Software Engineer (All Levels)" at bounding box center [415, 88] width 169 height 11
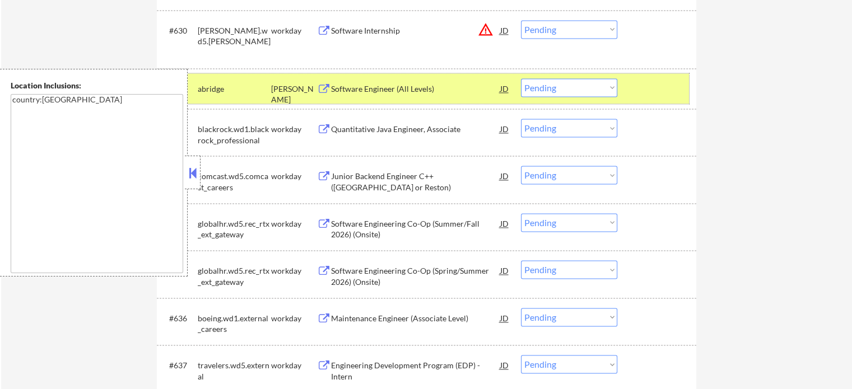
click at [656, 88] on div at bounding box center [657, 88] width 49 height 20
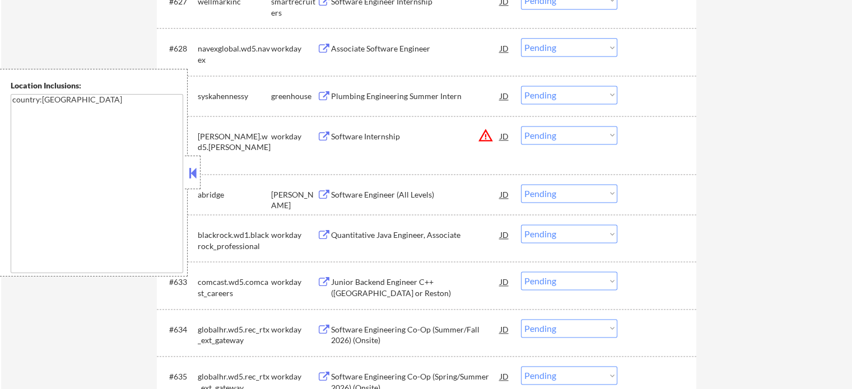
scroll to position [1537, 0]
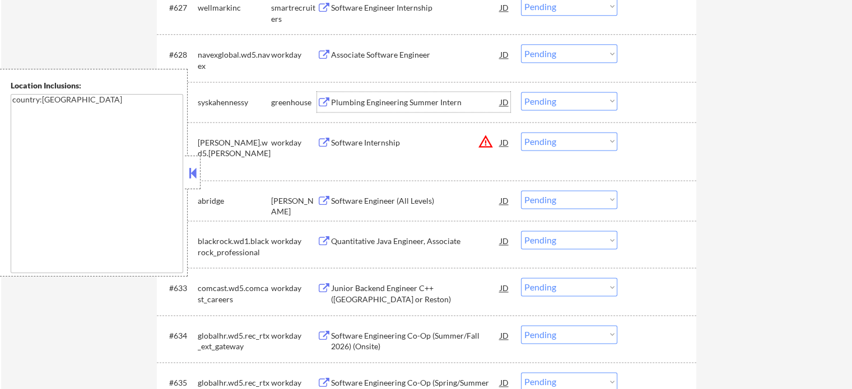
click at [383, 101] on div "Plumbing Engineering Summer Intern" at bounding box center [415, 102] width 169 height 11
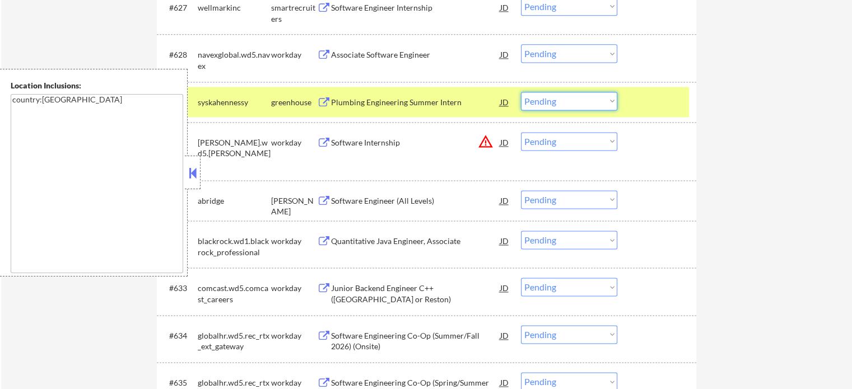
click at [553, 97] on select "Choose an option... Pending Applied Excluded (Questions) Excluded (Expired) Exc…" at bounding box center [569, 101] width 96 height 18
click at [521, 92] on select "Choose an option... Pending Applied Excluded (Questions) Excluded (Expired) Exc…" at bounding box center [569, 101] width 96 height 18
click at [654, 94] on div at bounding box center [657, 102] width 49 height 20
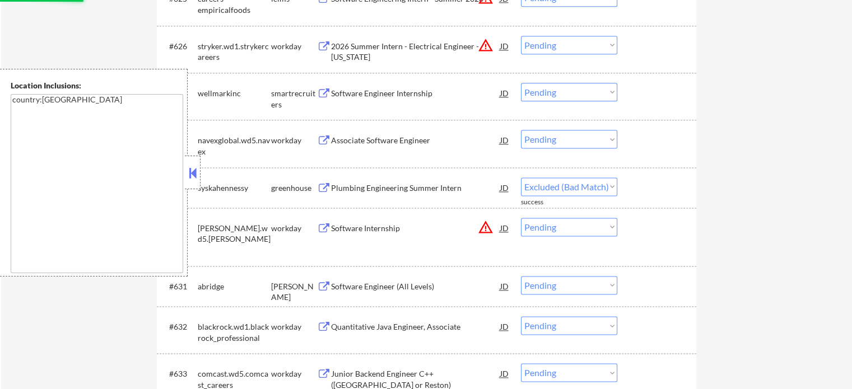
scroll to position [1425, 0]
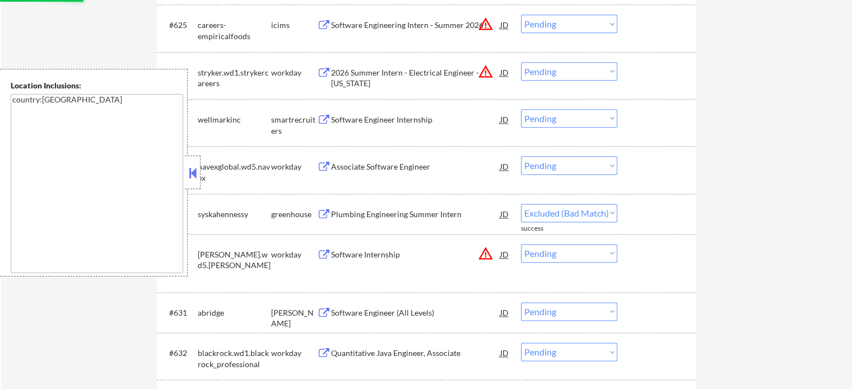
select select ""pending""
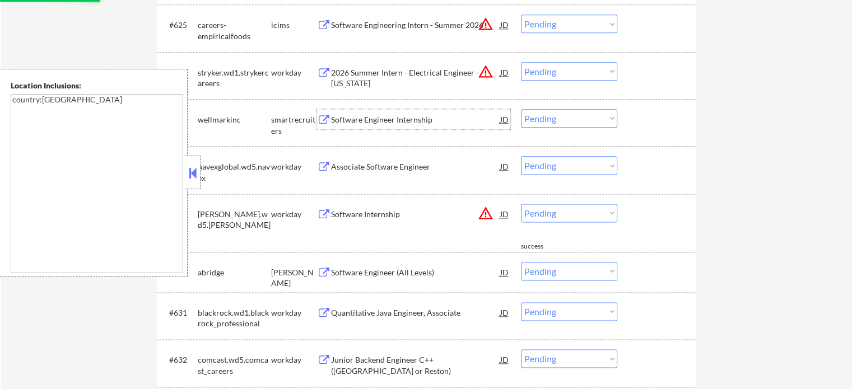
click at [388, 114] on div "Software Engineer Internship" at bounding box center [415, 119] width 169 height 11
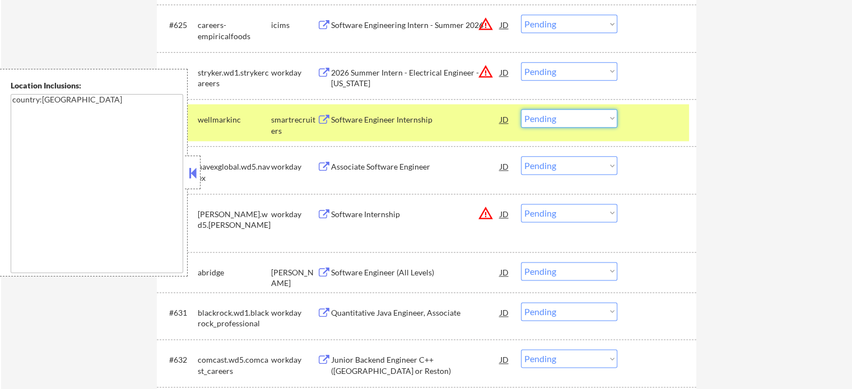
click at [603, 122] on select "Choose an option... Pending Applied Excluded (Questions) Excluded (Expired) Exc…" at bounding box center [569, 118] width 96 height 18
click at [521, 109] on select "Choose an option... Pending Applied Excluded (Questions) Excluded (Expired) Exc…" at bounding box center [569, 118] width 96 height 18
click at [639, 123] on div at bounding box center [657, 119] width 49 height 20
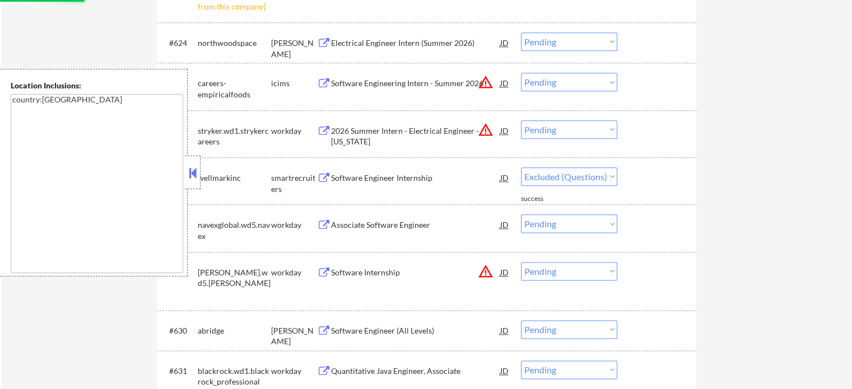
scroll to position [1313, 0]
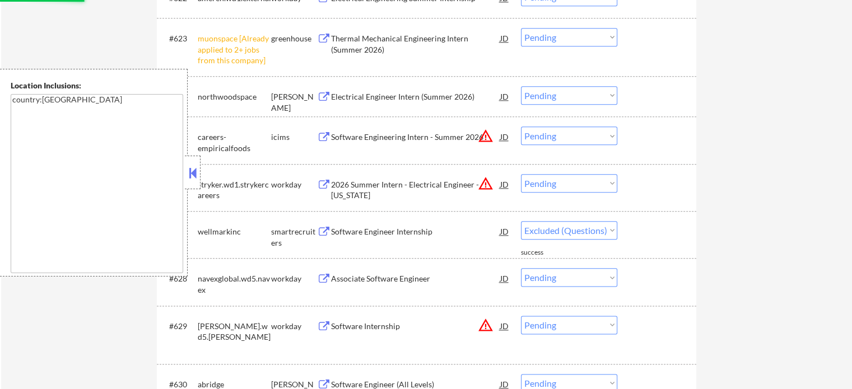
select select ""pending""
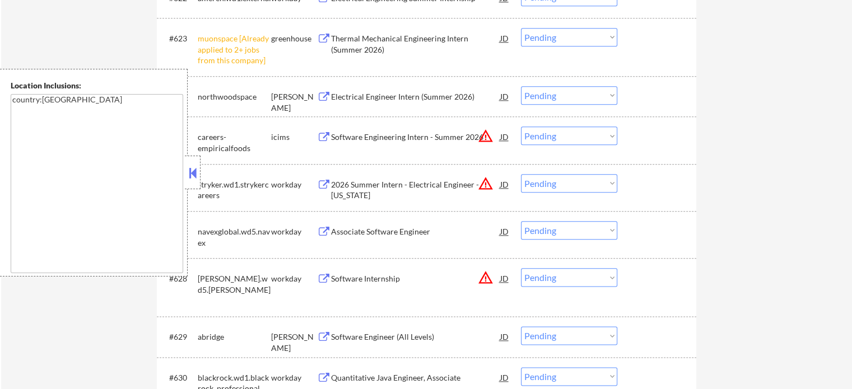
click at [544, 38] on select "Choose an option... Pending Applied Excluded (Questions) Excluded (Expired) Exc…" at bounding box center [569, 37] width 96 height 18
click at [521, 28] on select "Choose an option... Pending Applied Excluded (Questions) Excluded (Expired) Exc…" at bounding box center [569, 37] width 96 height 18
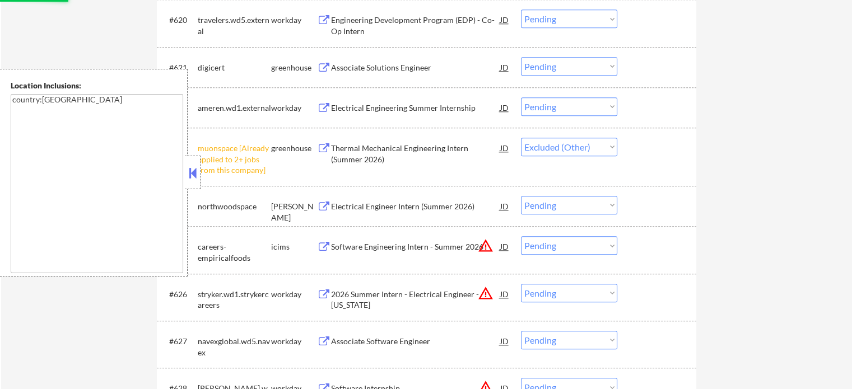
scroll to position [1201, 0]
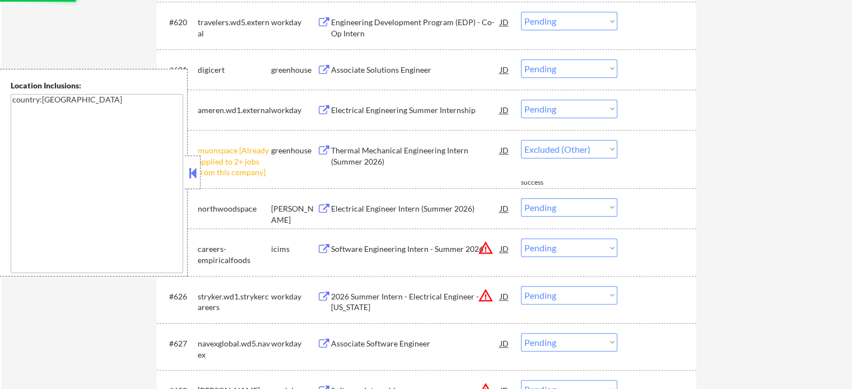
select select ""pending""
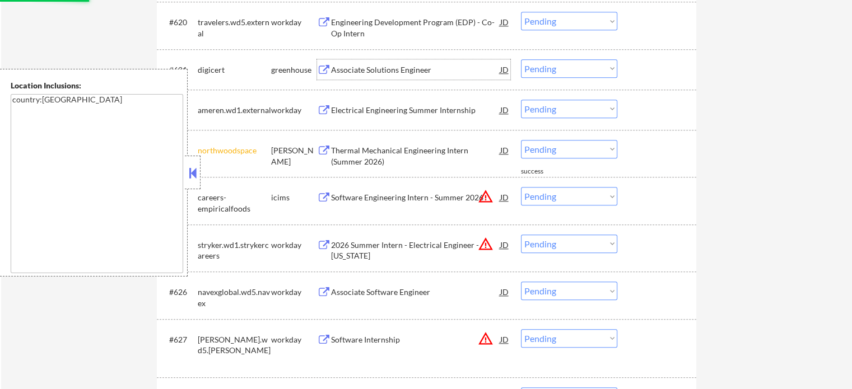
click at [375, 69] on div "Associate Solutions Engineer" at bounding box center [415, 69] width 169 height 11
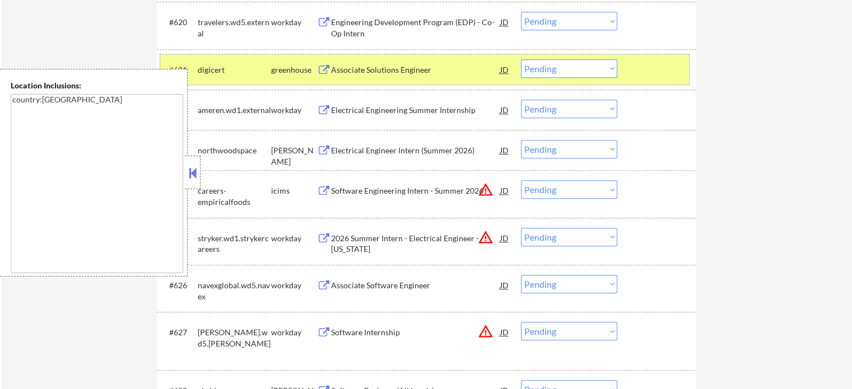
click at [665, 67] on div at bounding box center [657, 69] width 49 height 20
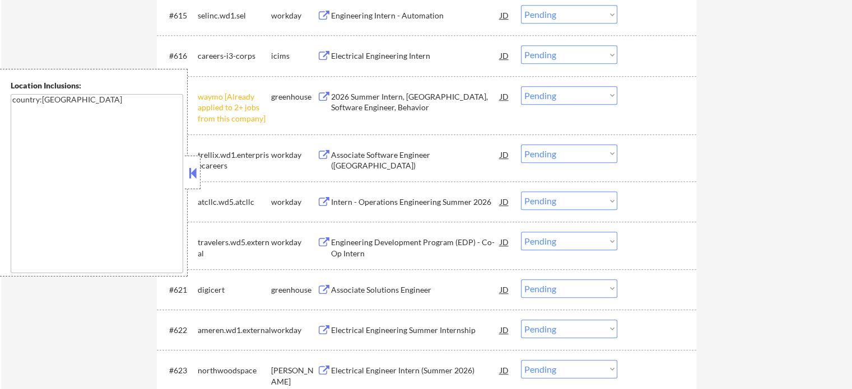
scroll to position [977, 0]
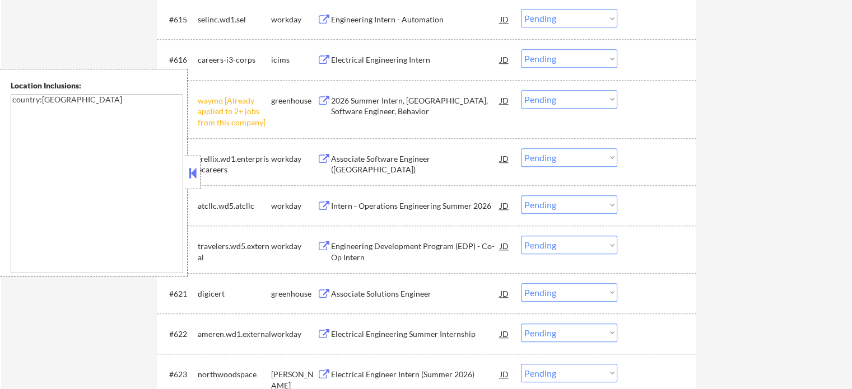
click at [544, 100] on select "Choose an option... Pending Applied Excluded (Questions) Excluded (Expired) Exc…" at bounding box center [569, 99] width 96 height 18
click at [521, 90] on select "Choose an option... Pending Applied Excluded (Questions) Excluded (Expired) Exc…" at bounding box center [569, 99] width 96 height 18
click at [644, 102] on div at bounding box center [657, 100] width 49 height 20
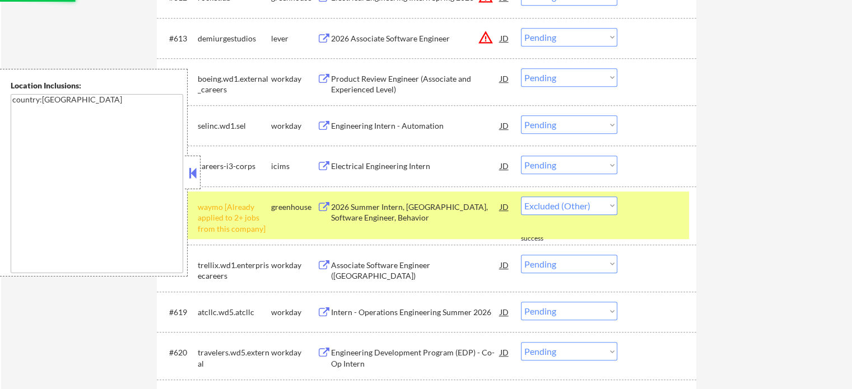
select select ""pending""
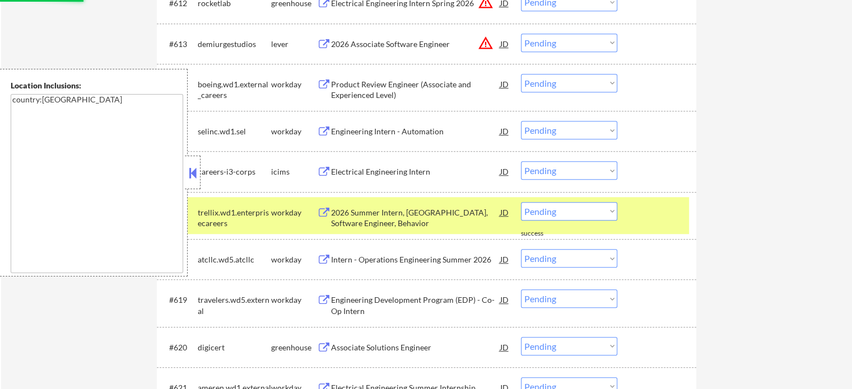
click at [639, 217] on div at bounding box center [657, 212] width 49 height 20
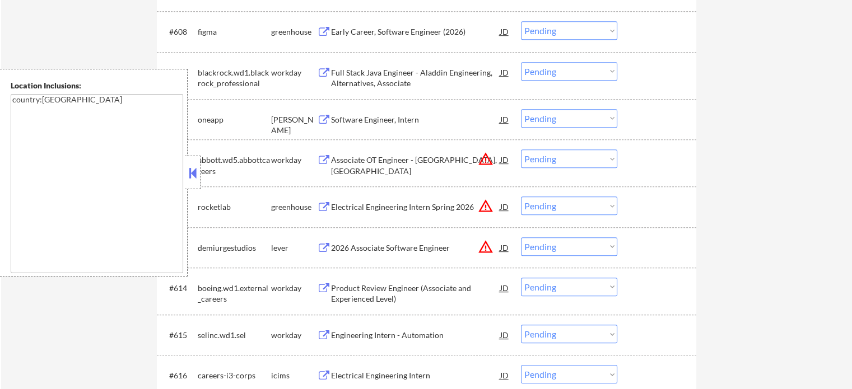
scroll to position [641, 0]
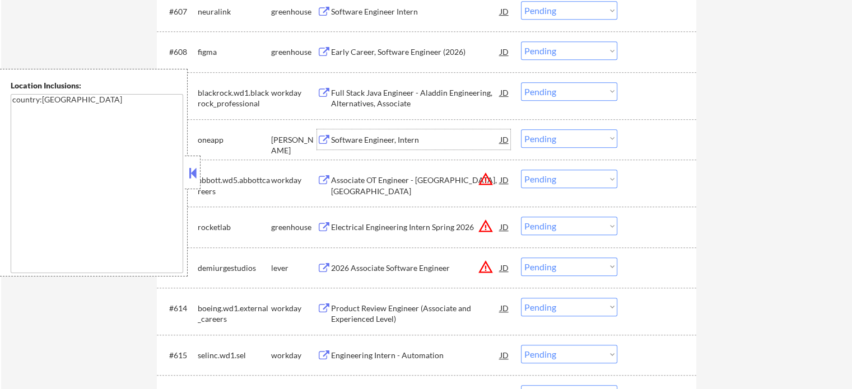
click at [361, 138] on div "Software Engineer, Intern" at bounding box center [415, 139] width 169 height 11
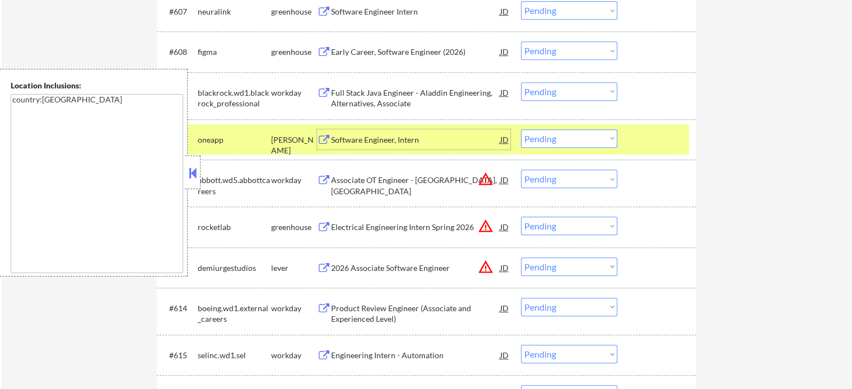
click at [661, 140] on div at bounding box center [657, 139] width 49 height 20
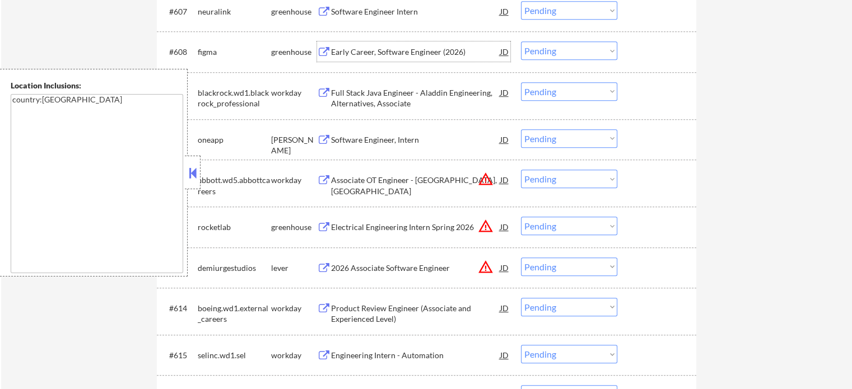
click at [361, 53] on div "Early Career, Software Engineer (2026)" at bounding box center [415, 51] width 169 height 11
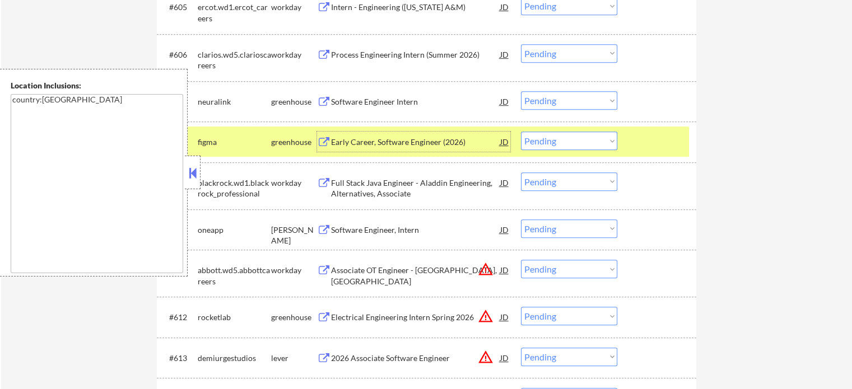
scroll to position [473, 0]
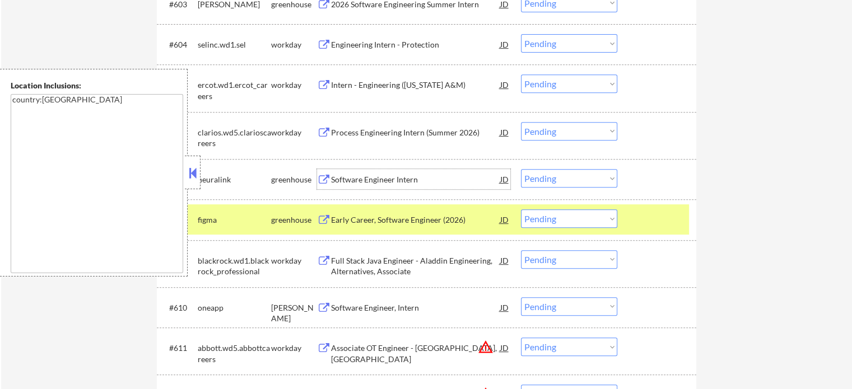
click at [388, 181] on div "Software Engineer Intern" at bounding box center [415, 179] width 169 height 11
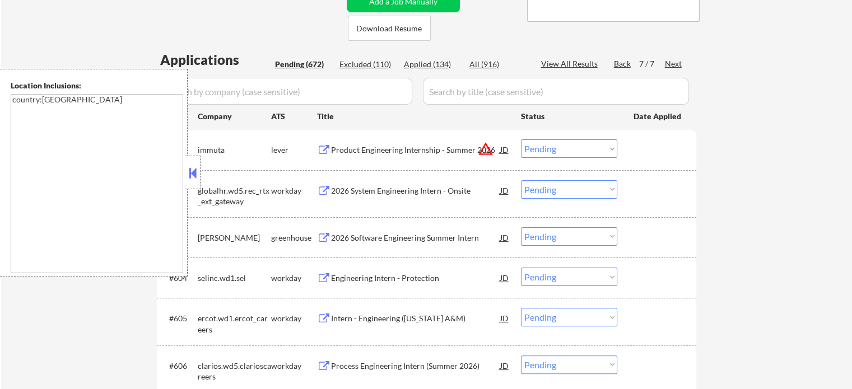
scroll to position [137, 0]
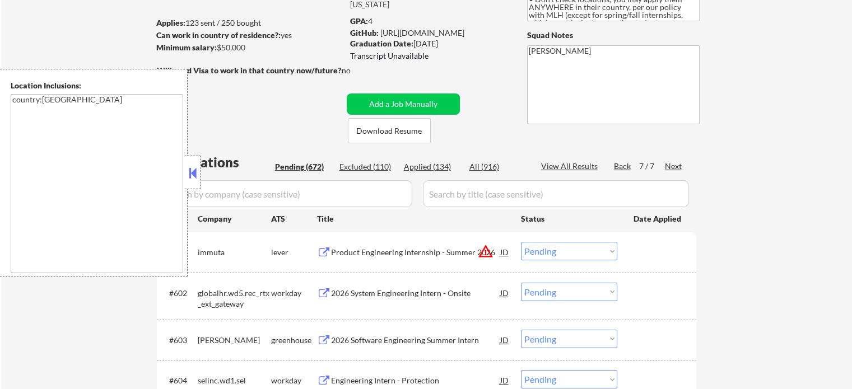
click at [621, 166] on div "Back" at bounding box center [623, 166] width 18 height 11
select select ""pending""
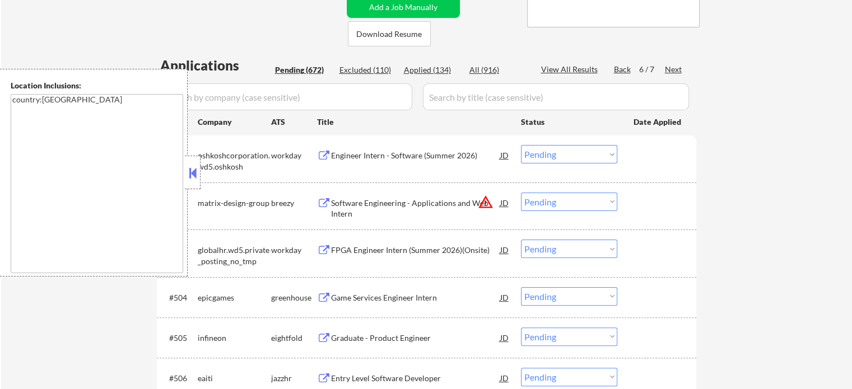
scroll to position [305, 0]
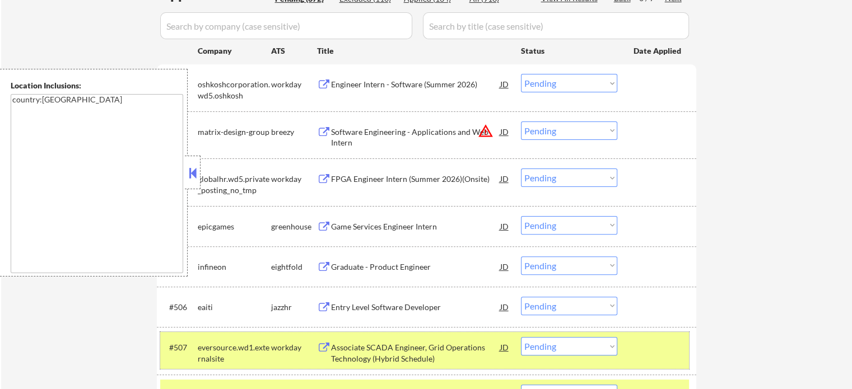
click at [643, 352] on div at bounding box center [657, 347] width 49 height 20
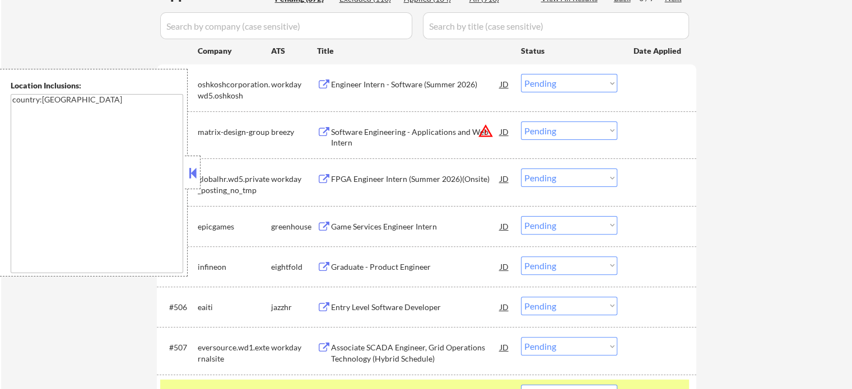
scroll to position [417, 0]
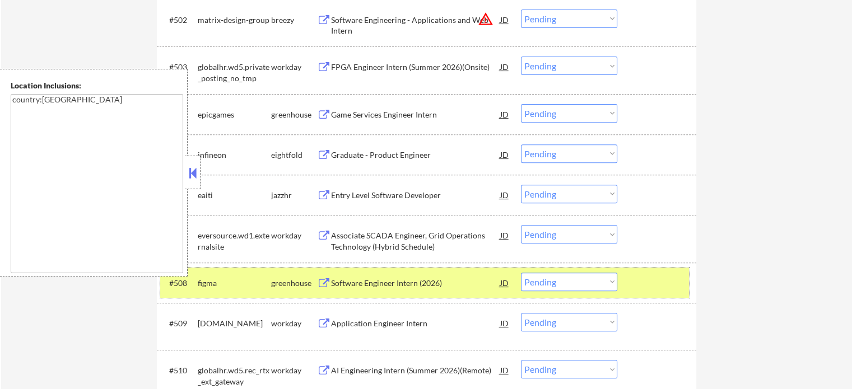
click at [645, 293] on div "#508 figma greenhouse Software Engineer Intern (2026) JD Choose an option... Pe…" at bounding box center [424, 283] width 529 height 30
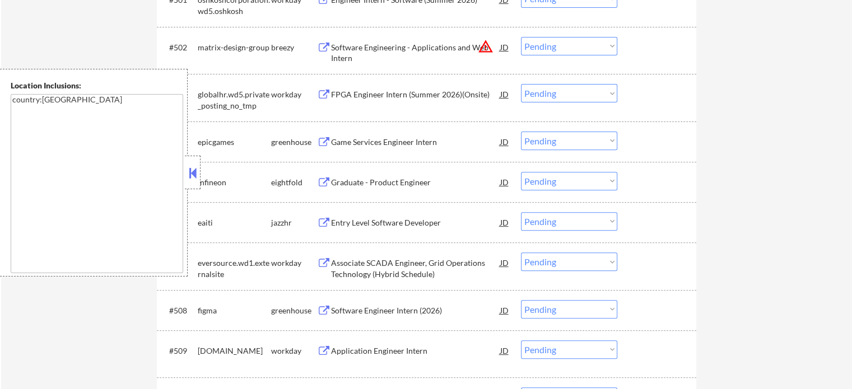
scroll to position [249, 0]
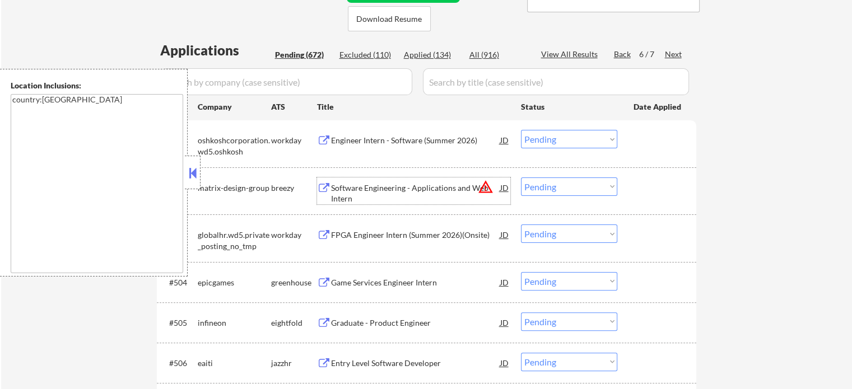
click at [378, 191] on div "Software Engineering - Applications and Web Intern" at bounding box center [415, 194] width 169 height 22
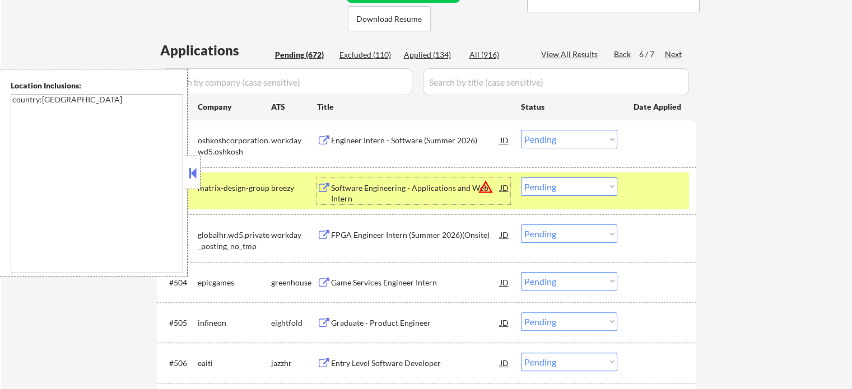
click at [646, 187] on div at bounding box center [657, 188] width 49 height 20
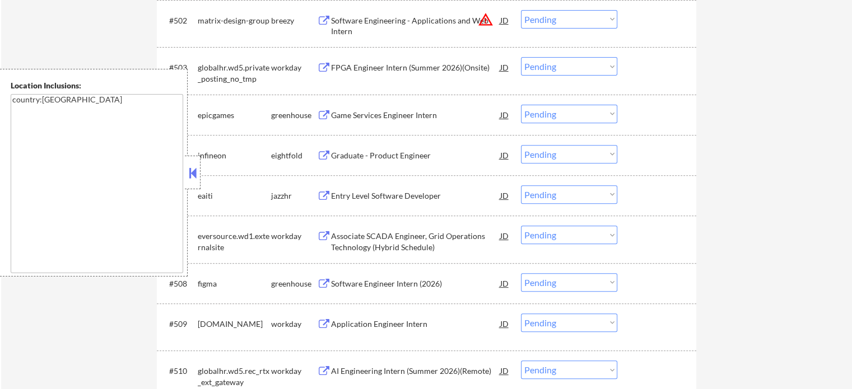
scroll to position [417, 0]
click at [398, 198] on div "Entry Level Software Developer" at bounding box center [415, 195] width 169 height 11
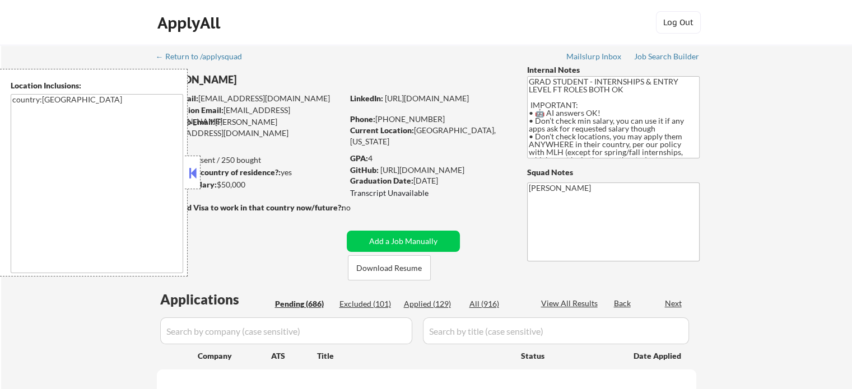
select select ""pending""
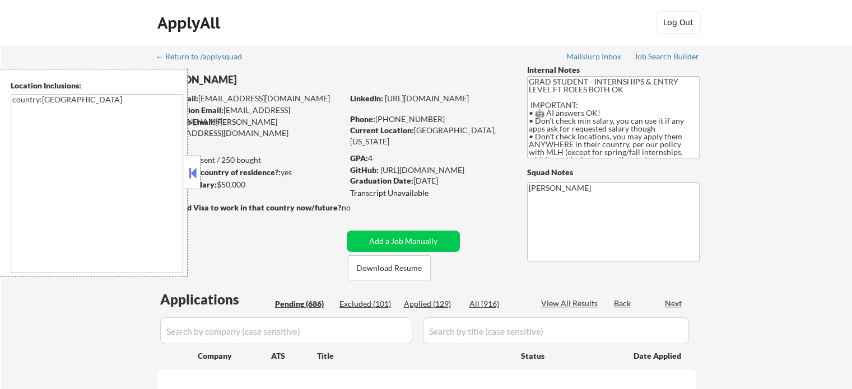
select select ""pending""
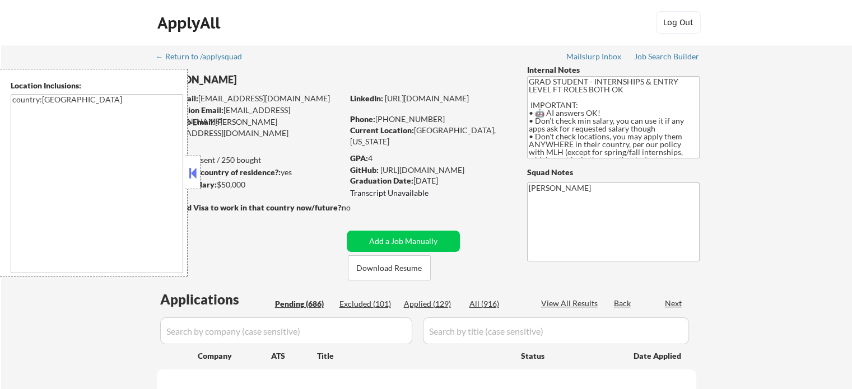
select select ""pending""
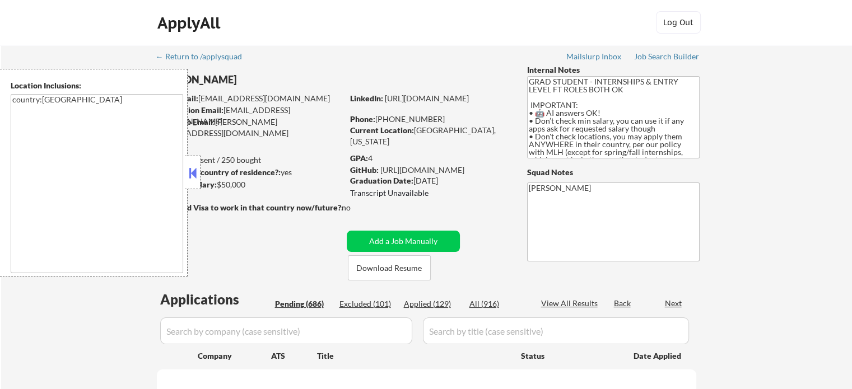
select select ""pending""
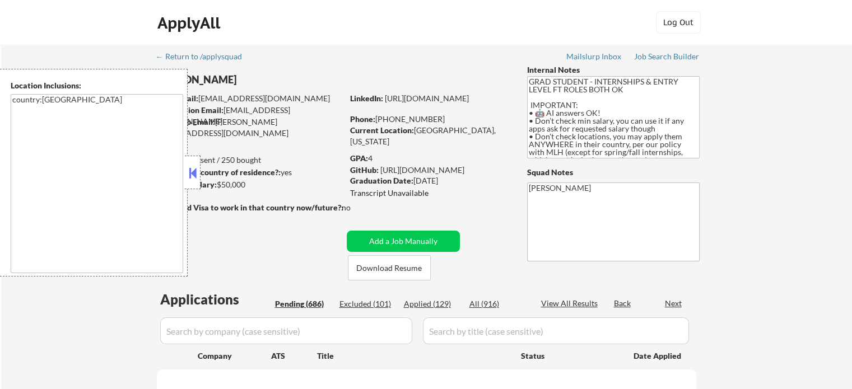
select select ""pending""
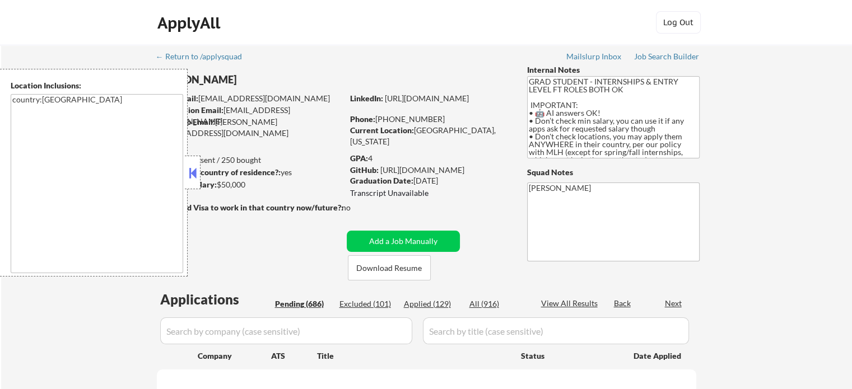
select select ""pending""
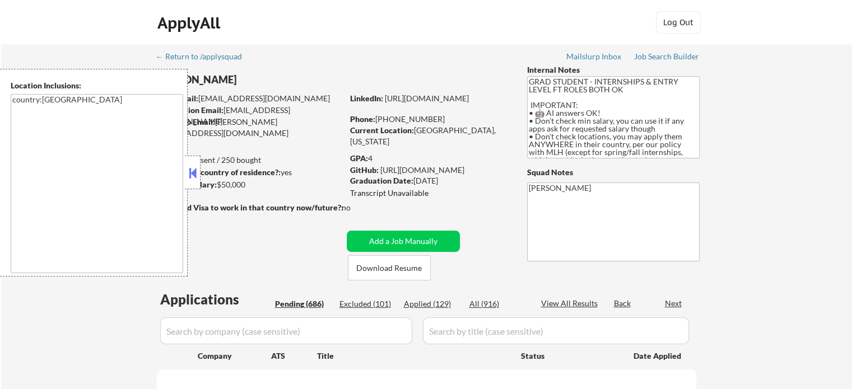
select select ""pending""
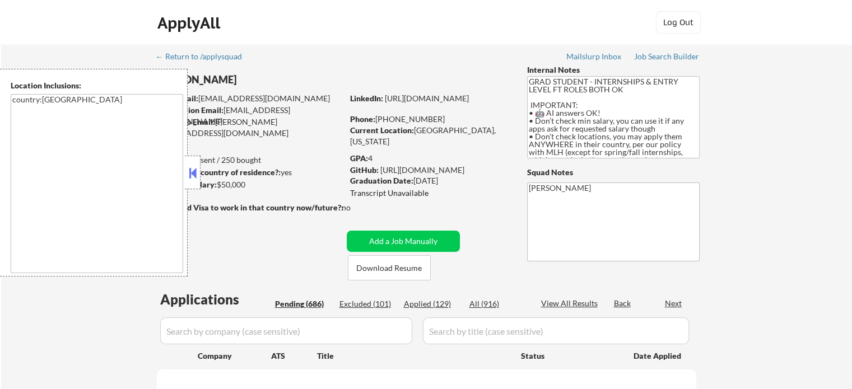
select select ""pending""
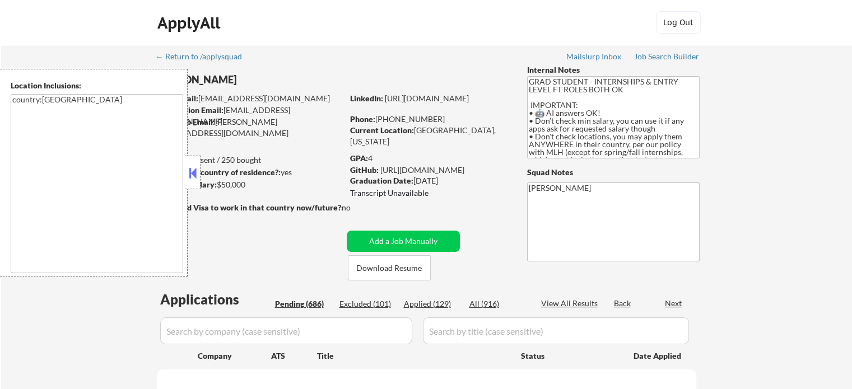
select select ""pending""
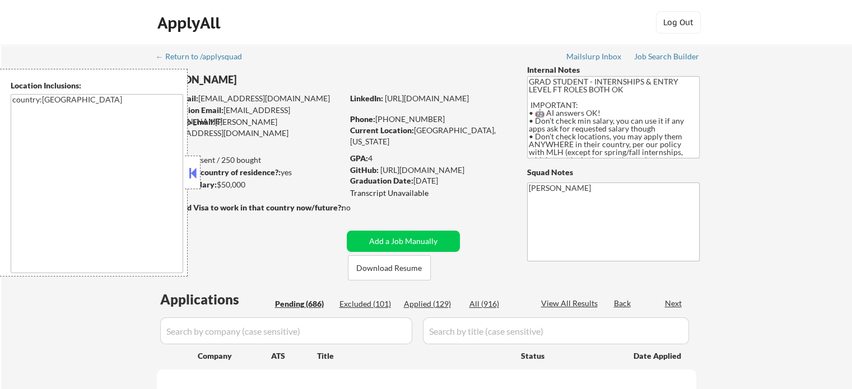
select select ""pending""
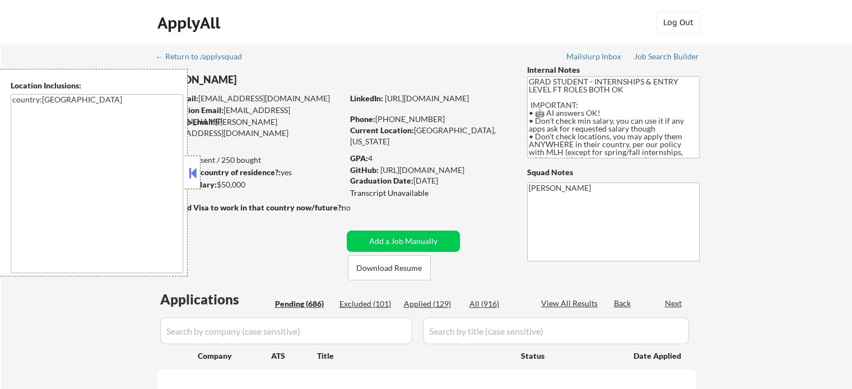
select select ""pending""
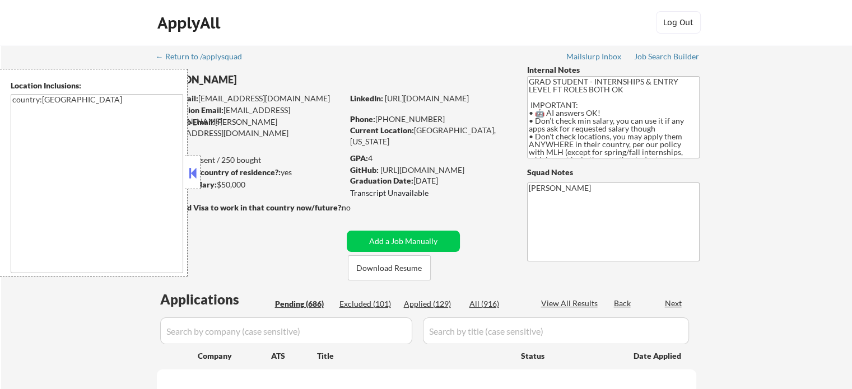
select select ""pending""
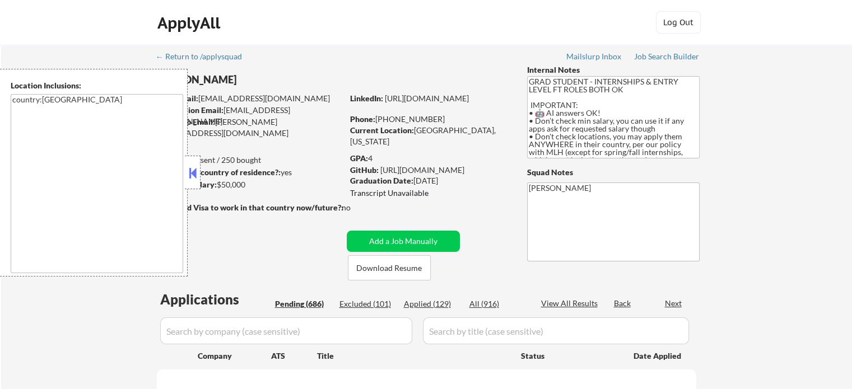
select select ""pending""
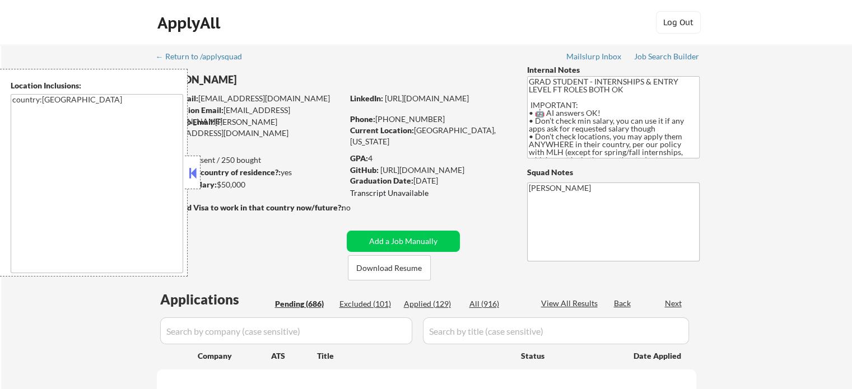
select select ""pending""
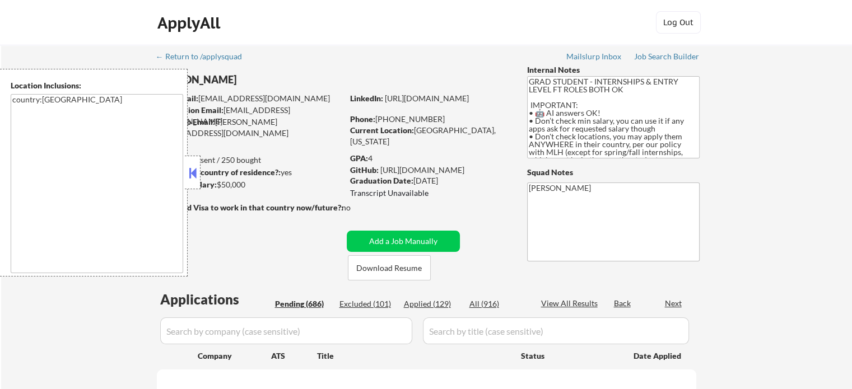
select select ""pending""
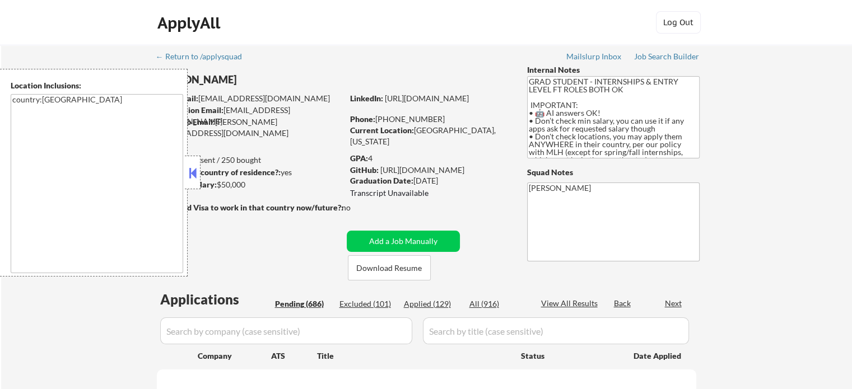
select select ""pending""
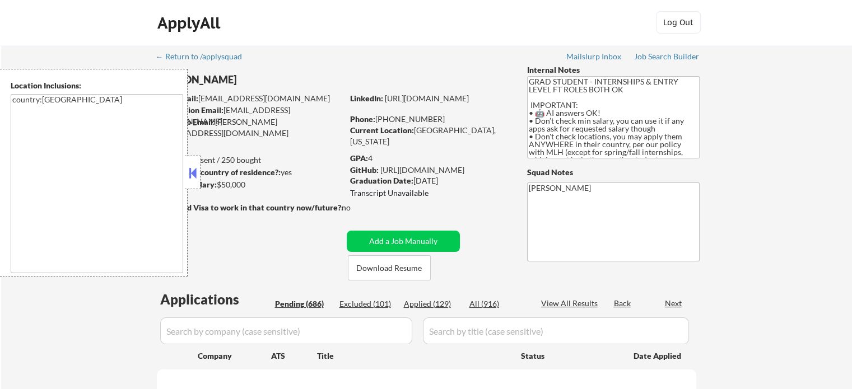
select select ""pending""
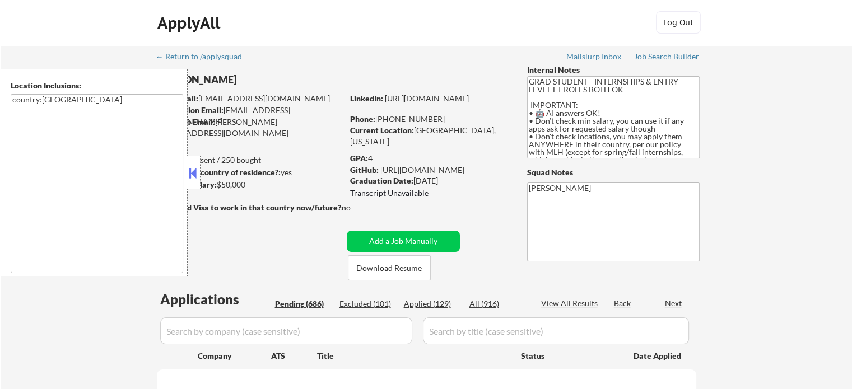
select select ""pending""
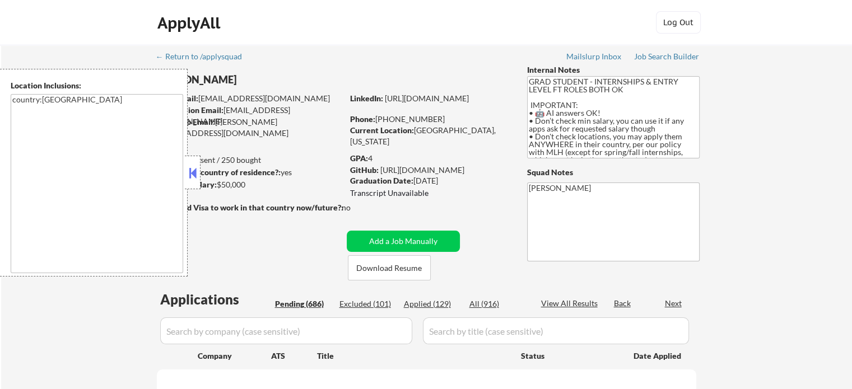
select select ""pending""
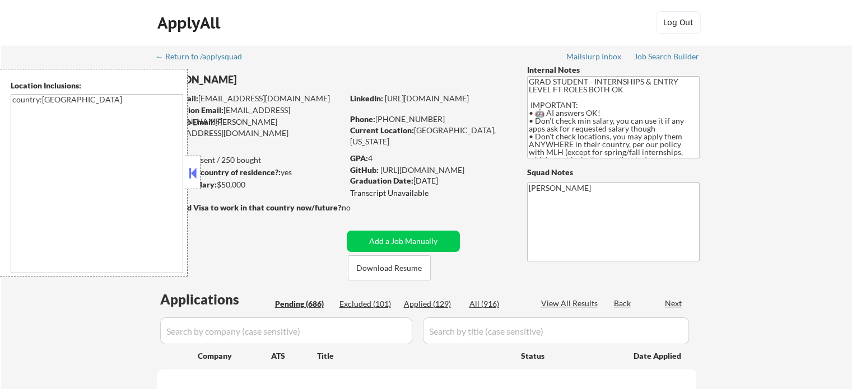
select select ""pending""
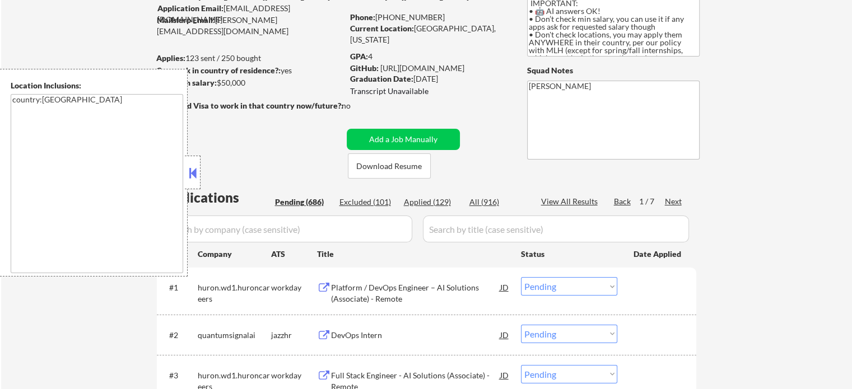
scroll to position [112, 0]
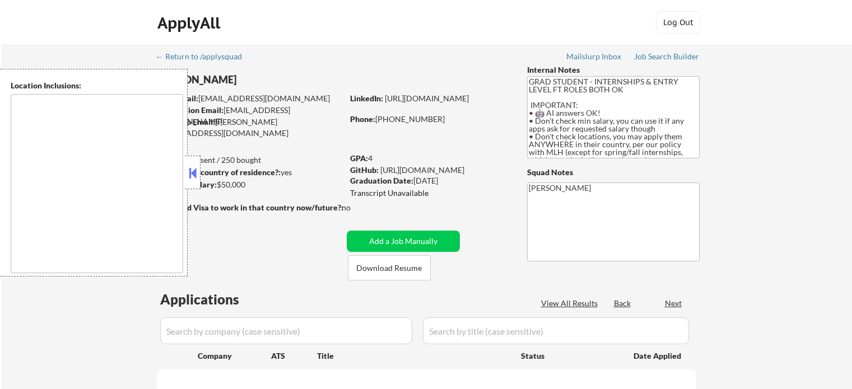
type textarea "country:[GEOGRAPHIC_DATA]"
